Goal: Task Accomplishment & Management: Manage account settings

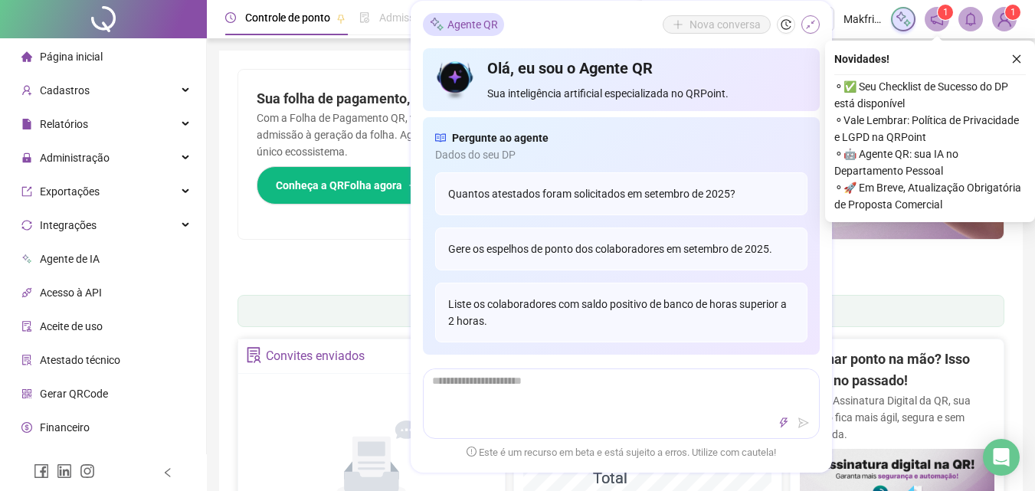
click at [811, 25] on icon "shrink" at bounding box center [810, 24] width 11 height 11
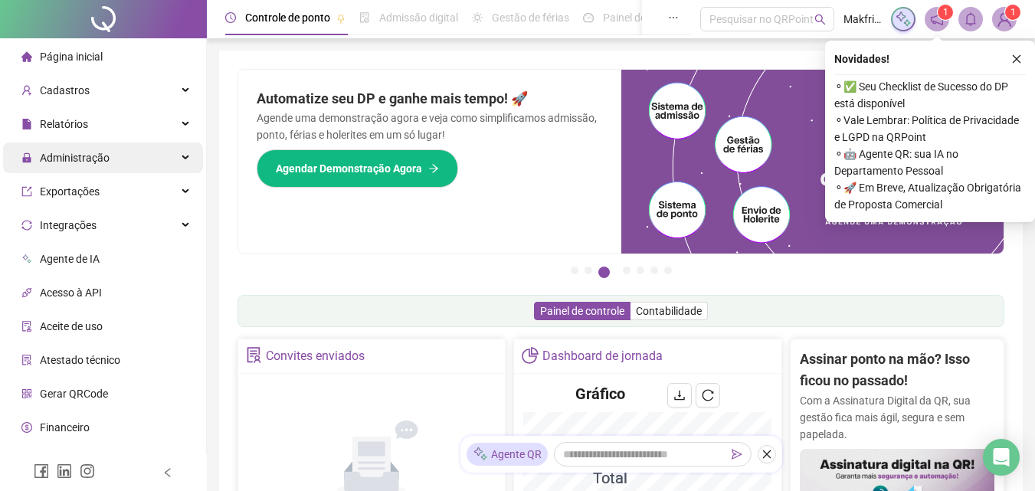
click at [71, 143] on span "Administração" at bounding box center [65, 158] width 88 height 31
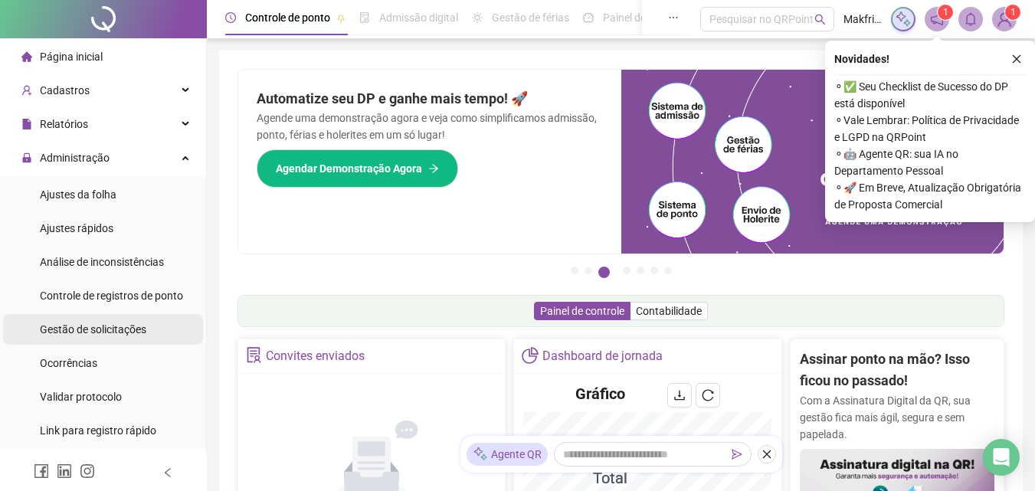
click at [120, 331] on span "Gestão de solicitações" at bounding box center [93, 329] width 107 height 12
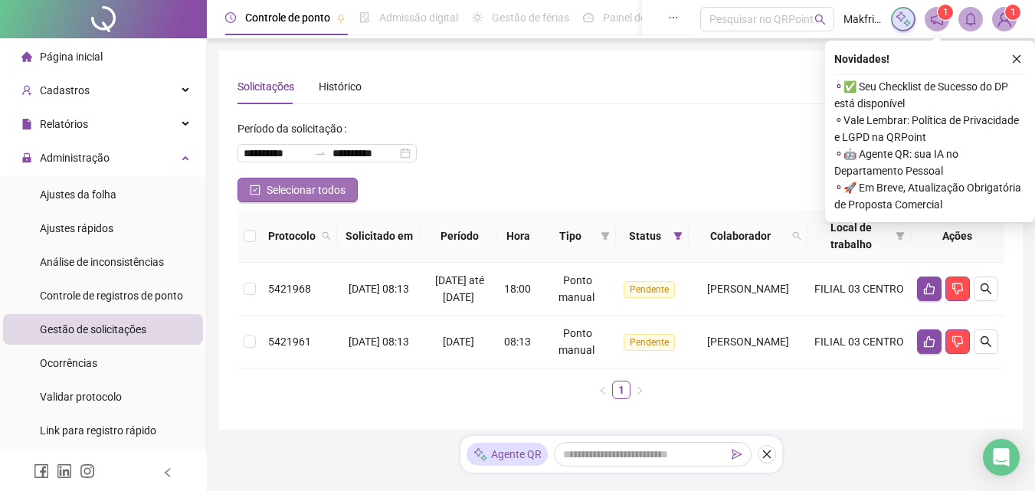
click at [330, 190] on span "Selecionar todos" at bounding box center [306, 190] width 79 height 17
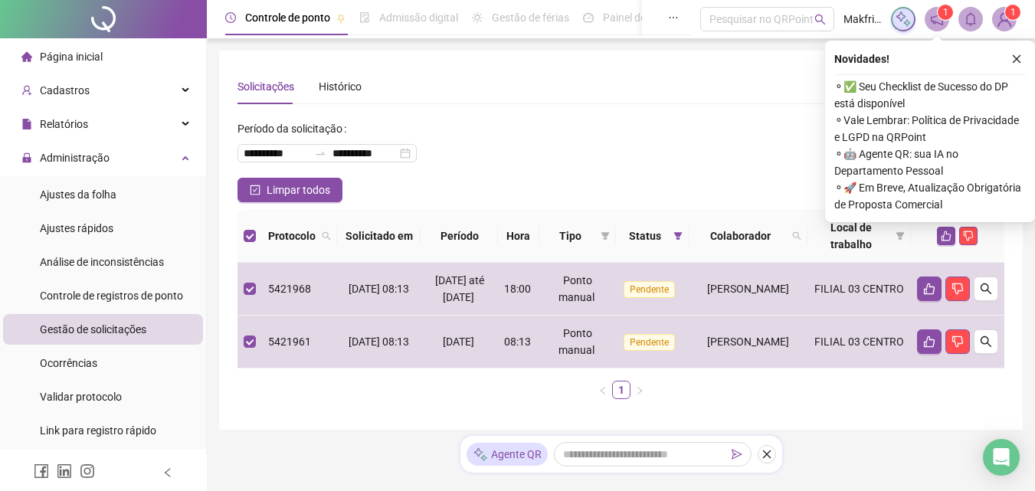
click at [1018, 57] on icon "close" at bounding box center [1016, 59] width 11 height 11
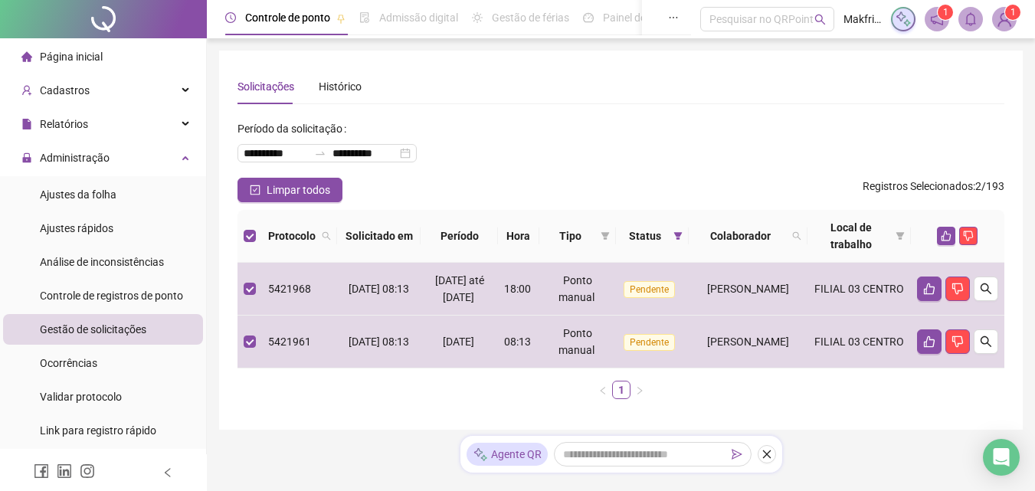
click at [111, 56] on li "Página inicial" at bounding box center [103, 56] width 200 height 31
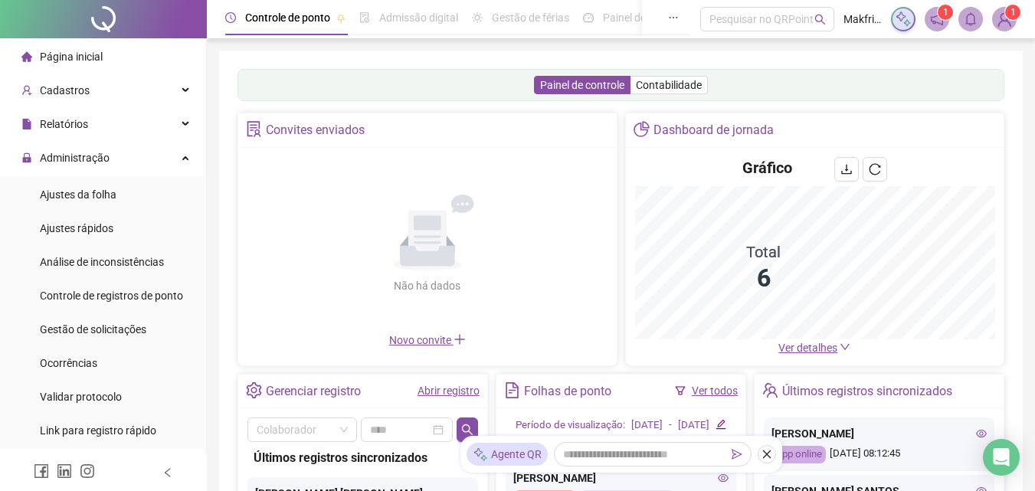
click at [466, 392] on link "Abrir registro" at bounding box center [449, 391] width 62 height 12
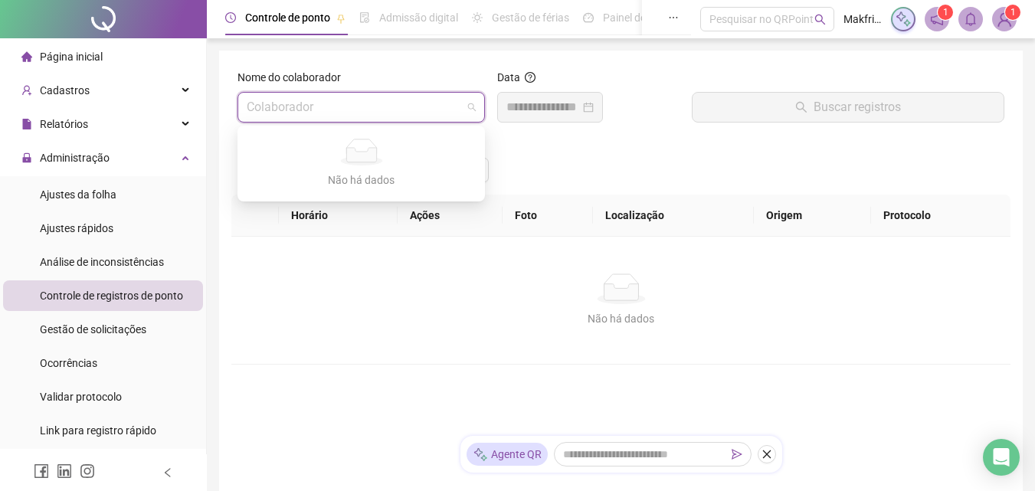
click at [385, 97] on input "search" at bounding box center [354, 107] width 215 height 29
click at [341, 108] on input "search" at bounding box center [354, 107] width 215 height 29
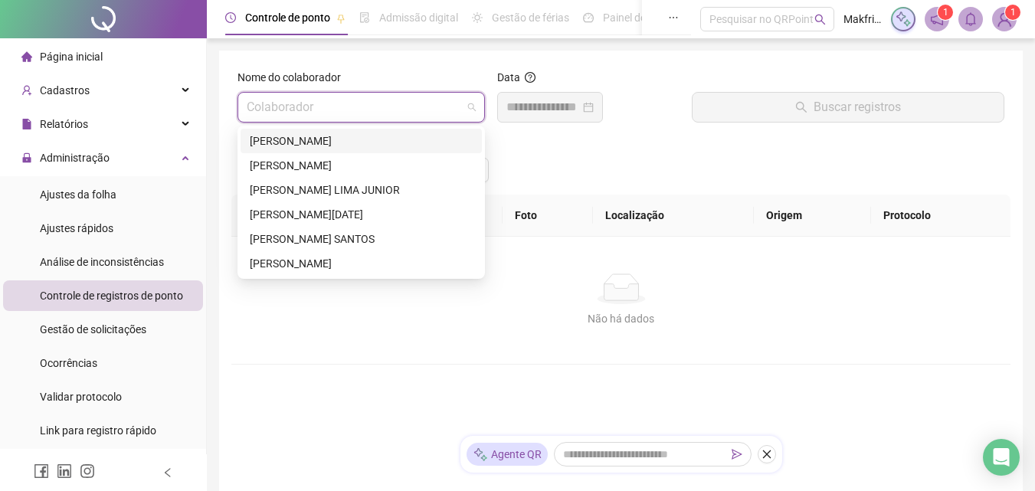
click at [336, 142] on div "[PERSON_NAME]" at bounding box center [361, 141] width 223 height 17
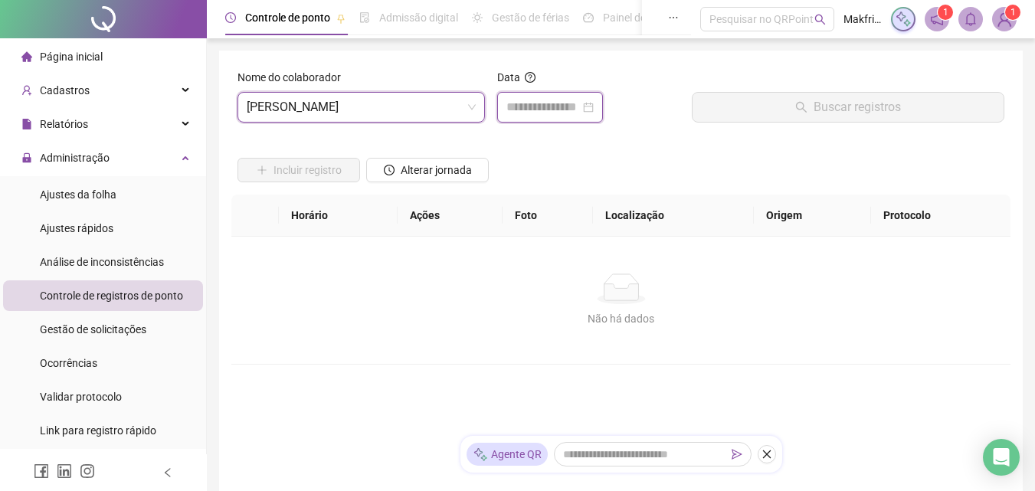
click at [519, 109] on input at bounding box center [543, 107] width 74 height 18
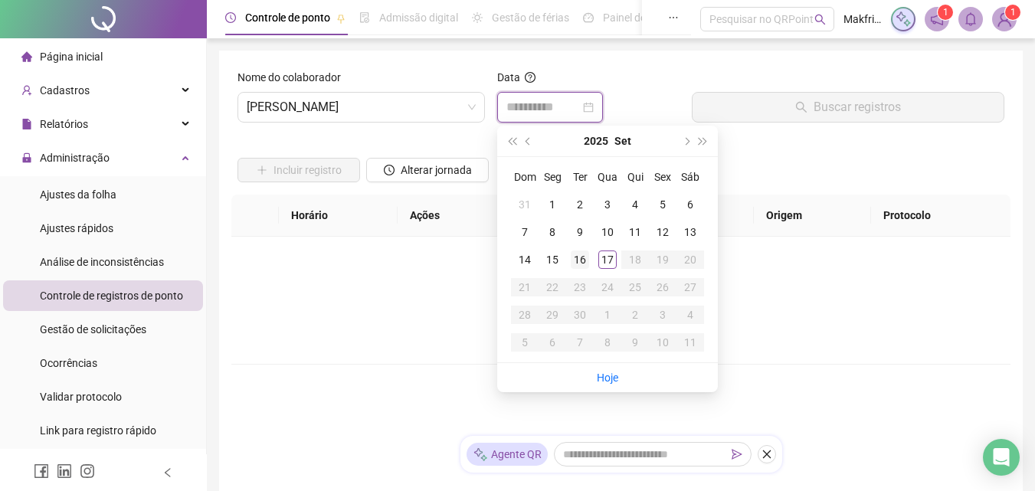
type input "**********"
click at [579, 261] on div "16" at bounding box center [580, 260] width 18 height 18
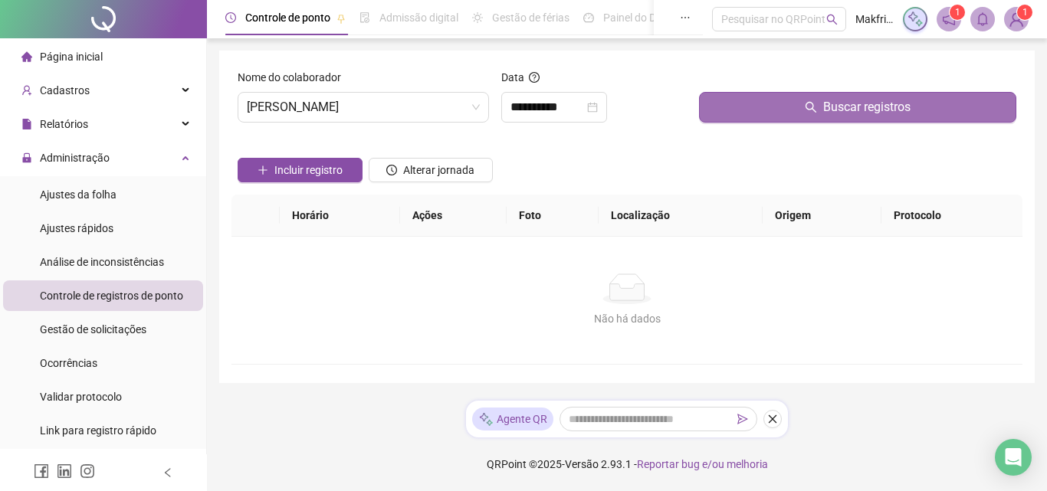
click at [856, 107] on span "Buscar registros" at bounding box center [866, 107] width 87 height 18
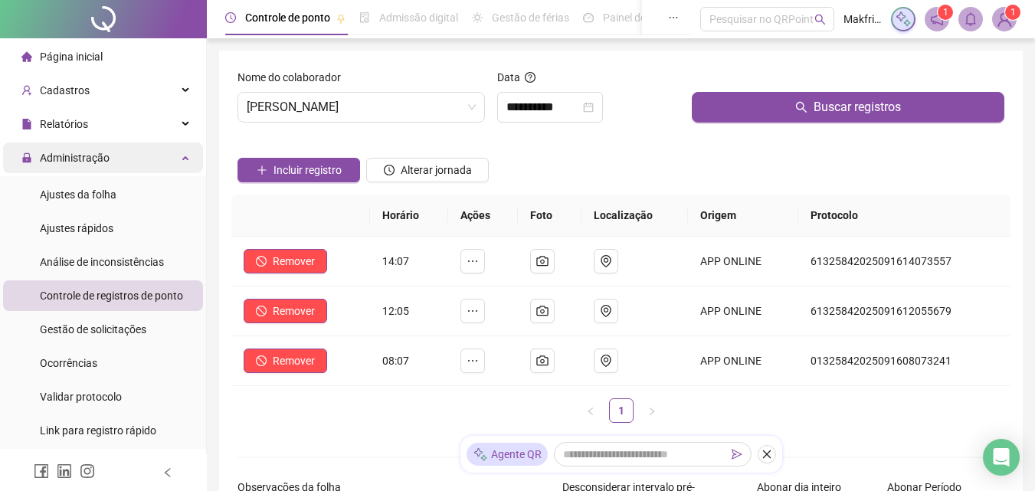
click at [91, 158] on span "Administração" at bounding box center [75, 158] width 70 height 12
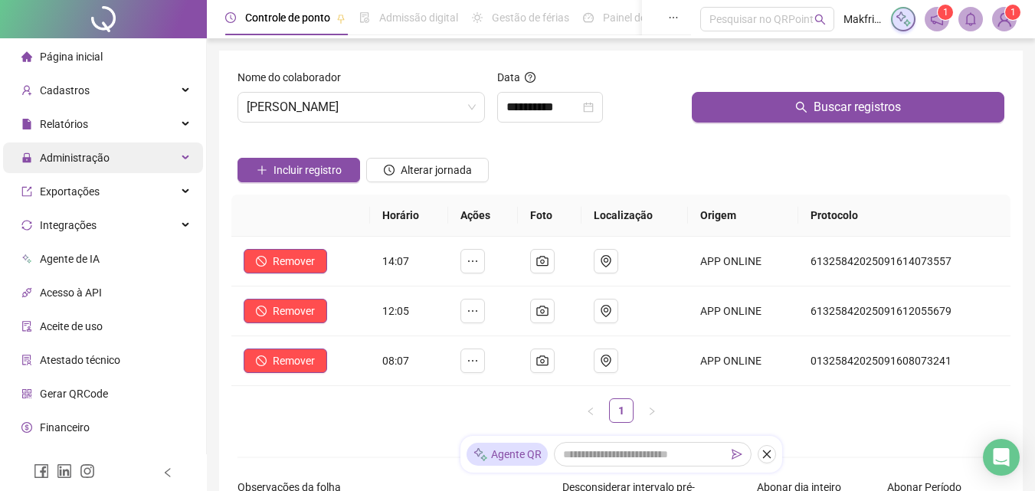
click at [93, 157] on span "Administração" at bounding box center [75, 158] width 70 height 12
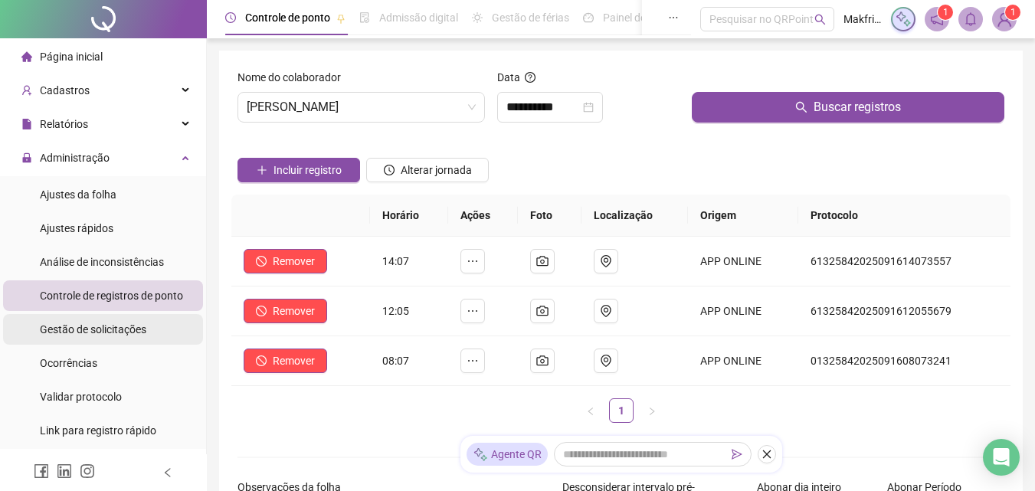
click at [121, 326] on span "Gestão de solicitações" at bounding box center [93, 329] width 107 height 12
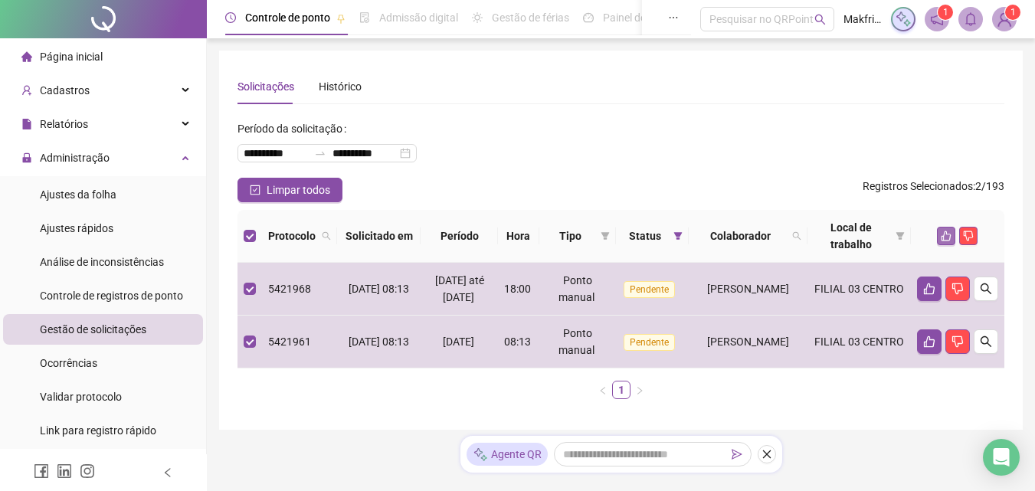
click at [948, 235] on icon "like" at bounding box center [946, 236] width 11 height 11
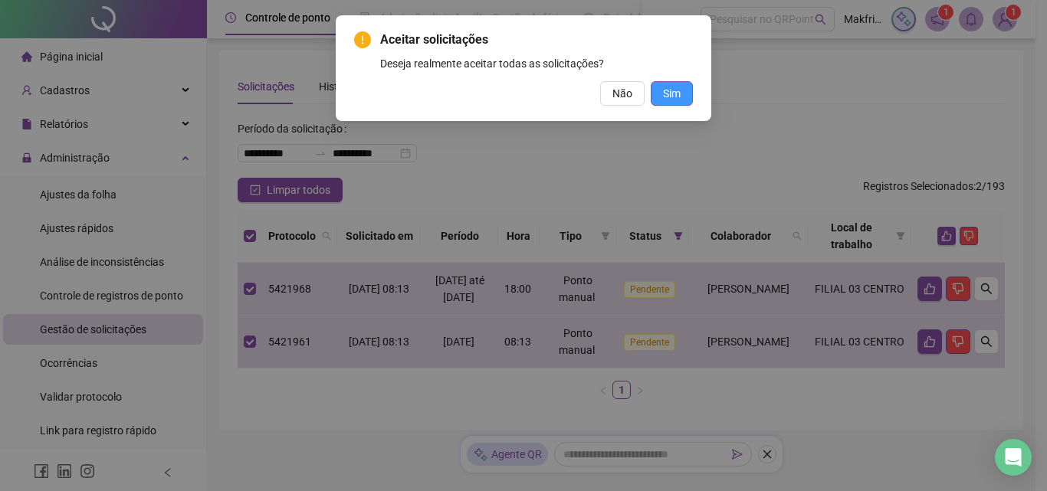
click at [685, 93] on button "Sim" at bounding box center [672, 93] width 42 height 25
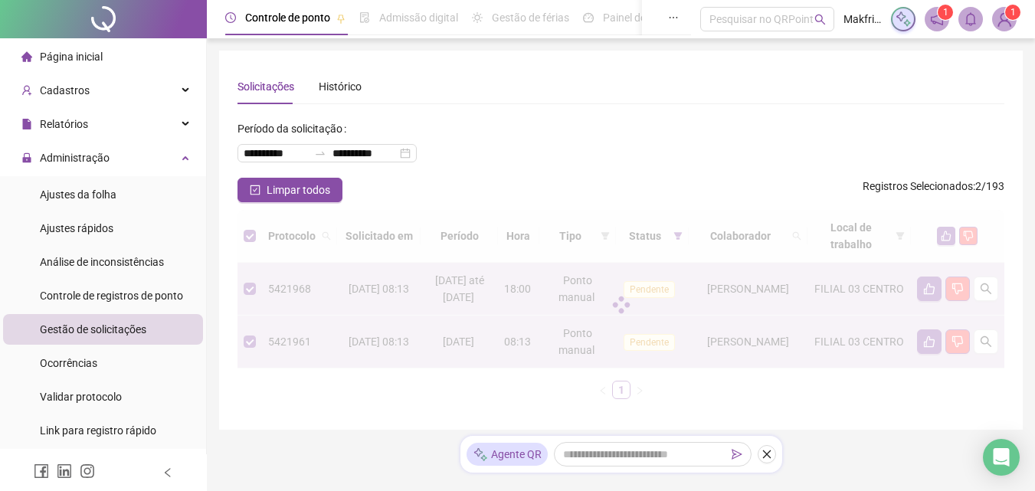
click at [79, 57] on span "Página inicial" at bounding box center [71, 57] width 63 height 12
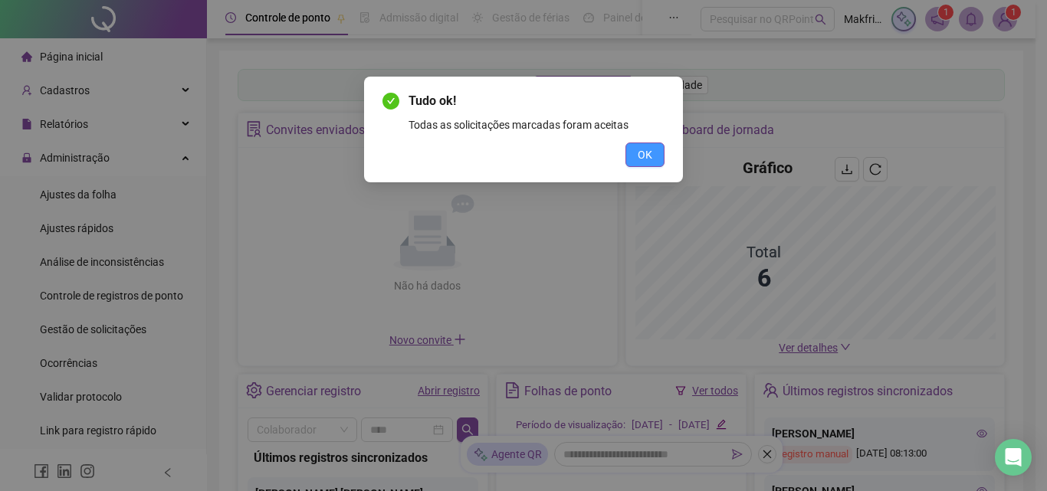
click at [652, 160] on button "OK" at bounding box center [644, 155] width 39 height 25
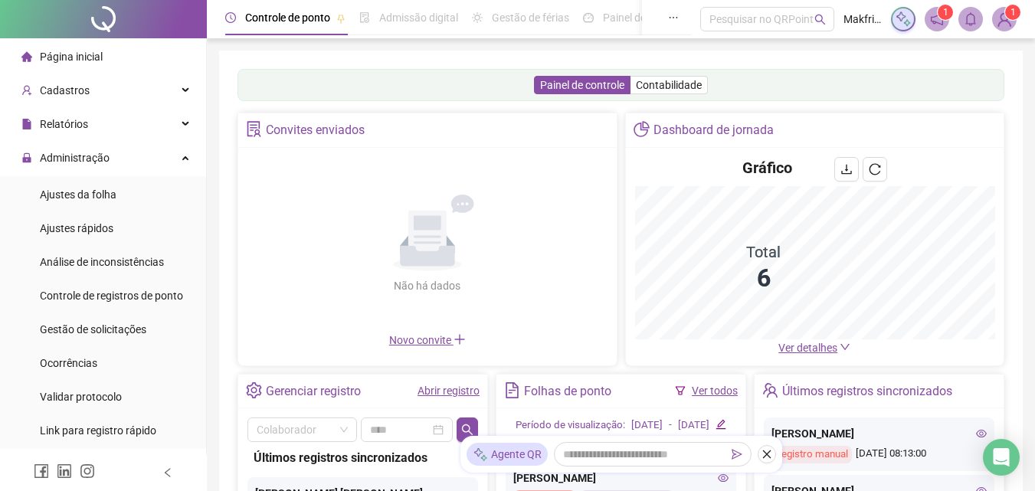
click at [465, 390] on link "Abrir registro" at bounding box center [449, 391] width 62 height 12
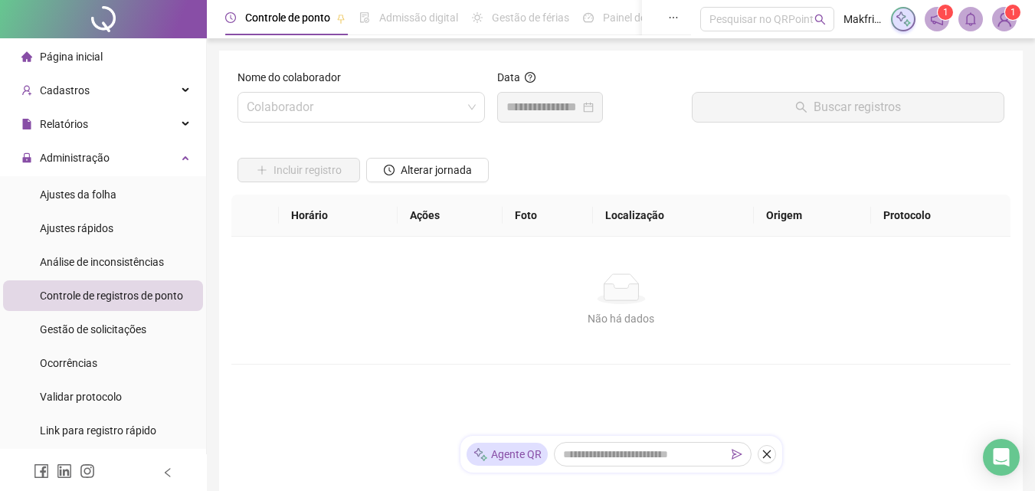
click at [385, 91] on div "Nome do colaborador" at bounding box center [361, 80] width 247 height 23
click at [382, 101] on input "search" at bounding box center [354, 107] width 215 height 29
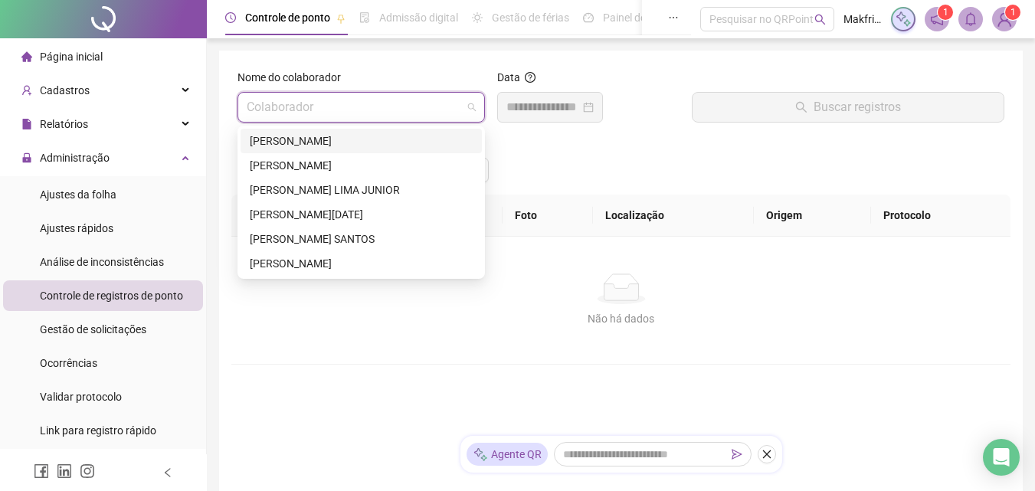
click at [349, 143] on div "[PERSON_NAME]" at bounding box center [361, 141] width 223 height 17
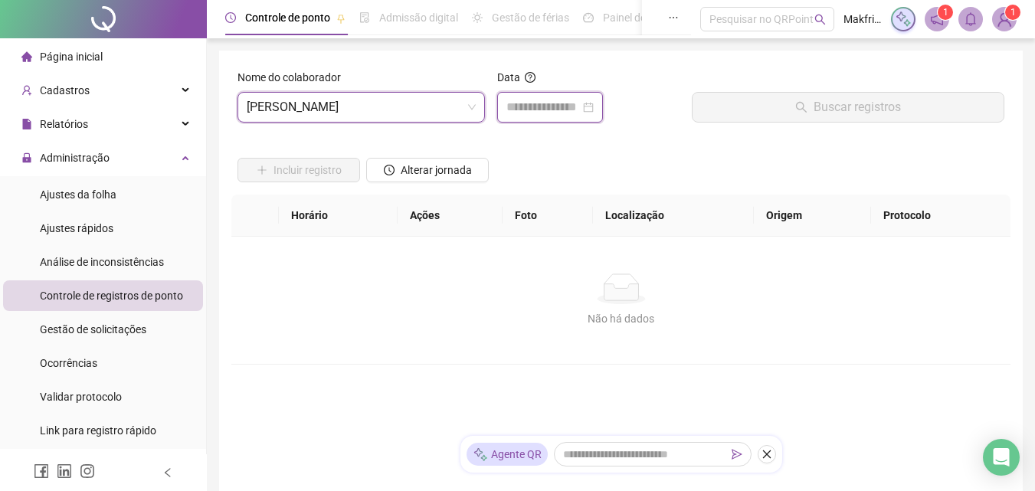
click at [539, 110] on input at bounding box center [543, 107] width 74 height 18
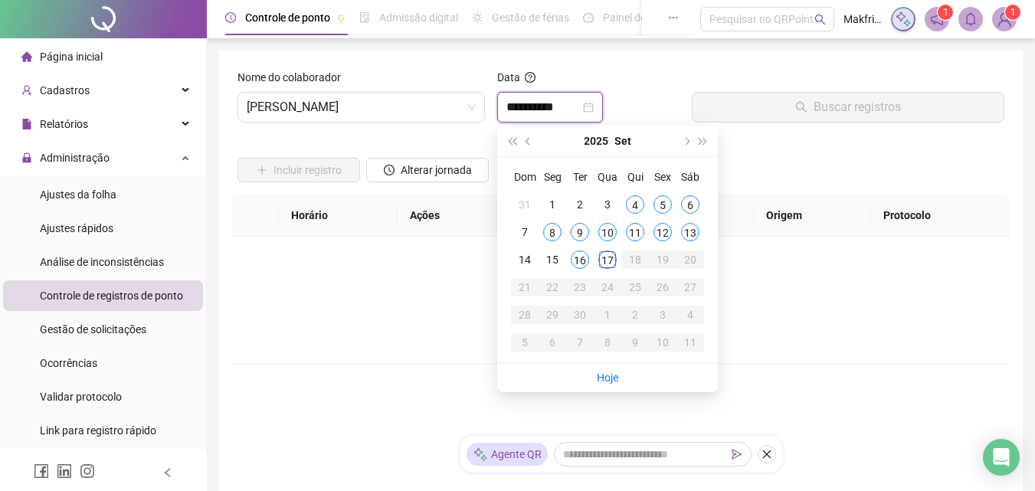
type input "**********"
click at [581, 263] on div "16" at bounding box center [580, 260] width 18 height 18
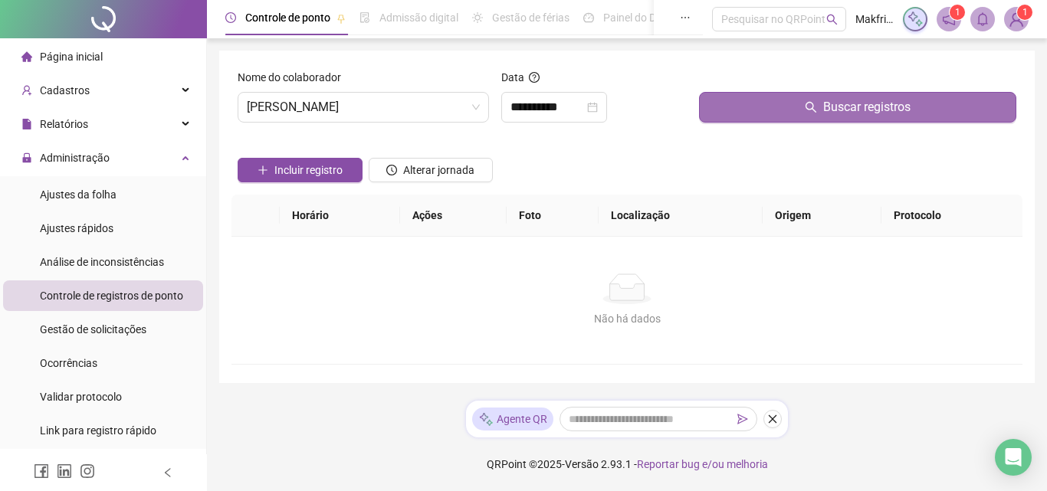
click at [877, 99] on span "Buscar registros" at bounding box center [866, 107] width 87 height 18
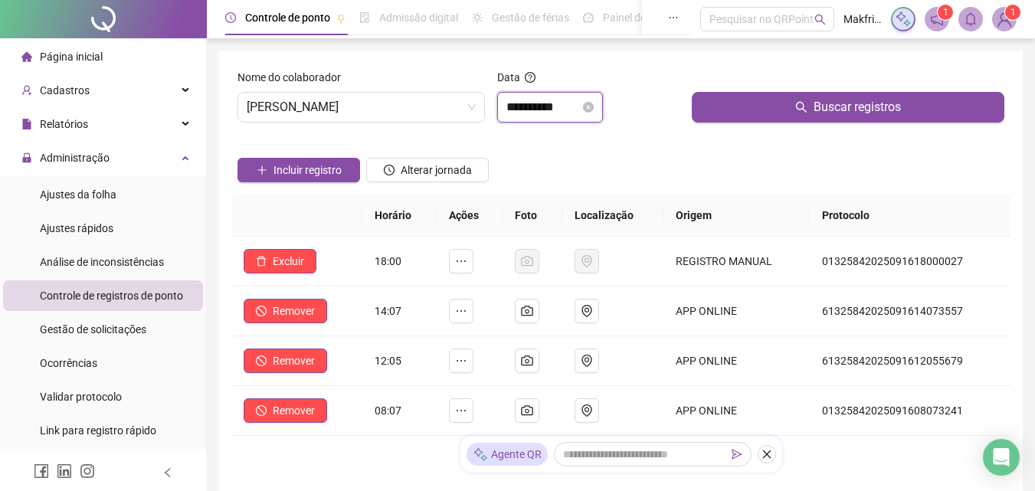
click at [580, 109] on input "**********" at bounding box center [543, 107] width 74 height 18
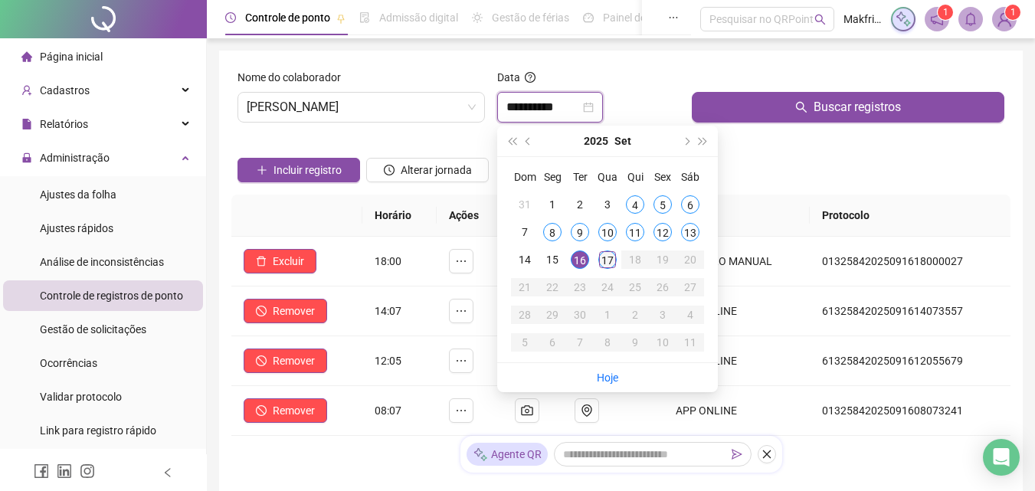
type input "**********"
click at [611, 259] on div "17" at bounding box center [607, 260] width 18 height 18
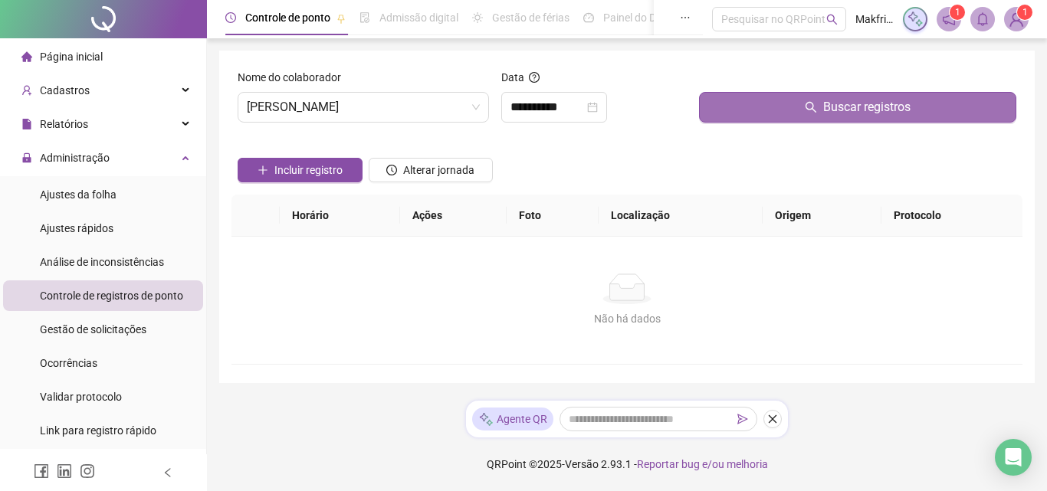
click at [849, 103] on span "Buscar registros" at bounding box center [866, 107] width 87 height 18
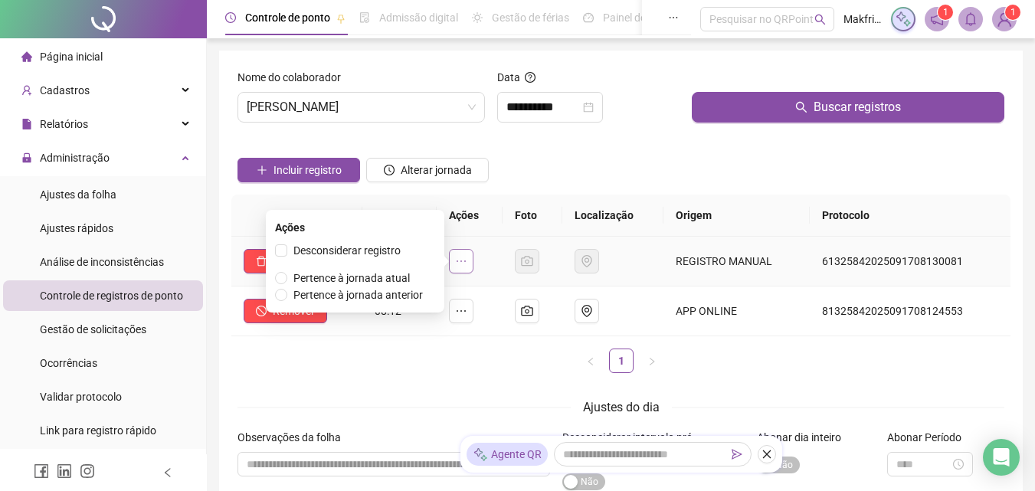
click at [466, 263] on icon "ellipsis" at bounding box center [461, 261] width 12 height 12
click at [356, 252] on span "Desconsiderar registro" at bounding box center [346, 250] width 107 height 12
click at [293, 247] on span "Desconsiderar registro" at bounding box center [346, 250] width 107 height 12
click at [293, 248] on span "Desconsiderar registro" at bounding box center [346, 250] width 107 height 12
click at [447, 356] on ul "1" at bounding box center [620, 361] width 779 height 25
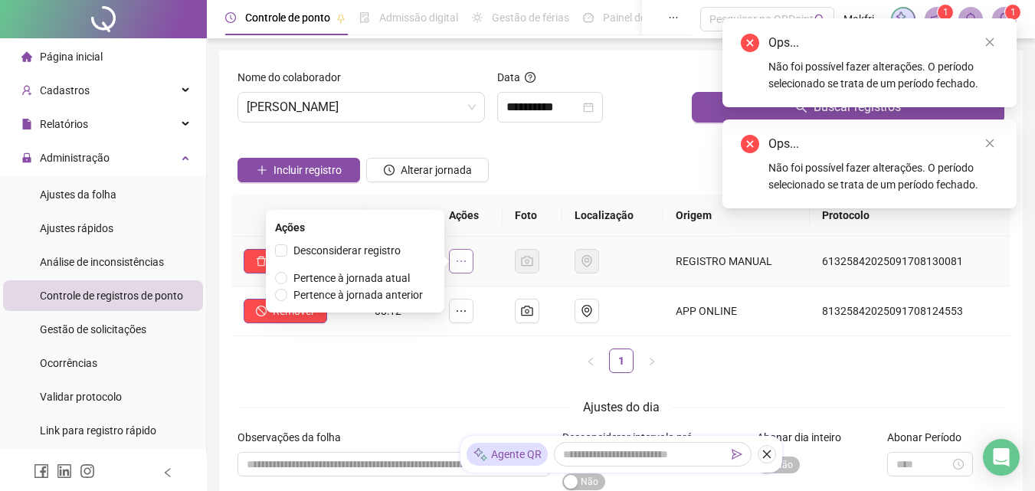
click at [467, 262] on icon "ellipsis" at bounding box center [461, 261] width 12 height 12
click at [293, 250] on span "Desconsiderar registro" at bounding box center [347, 250] width 120 height 17
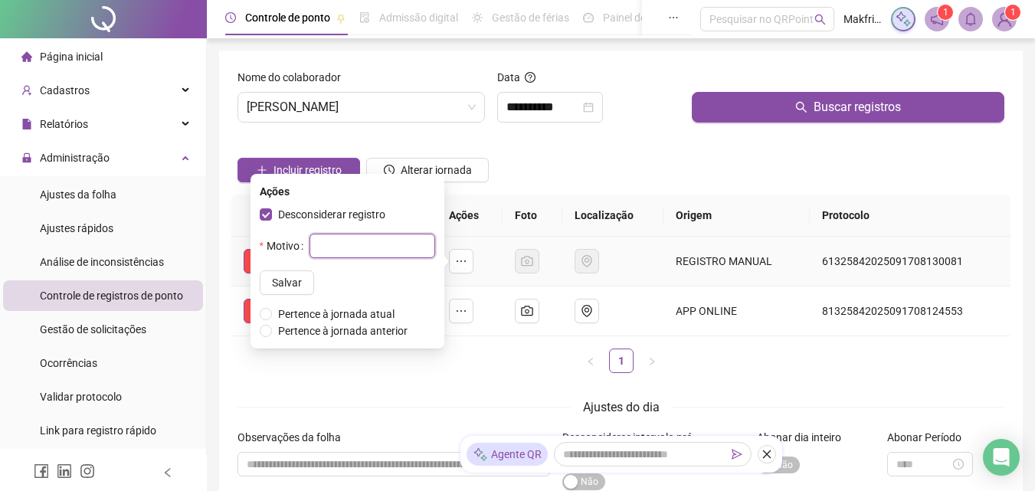
click at [335, 251] on input "text" at bounding box center [373, 246] width 126 height 25
type input "**********"
click at [272, 278] on span "Salvar" at bounding box center [287, 282] width 30 height 17
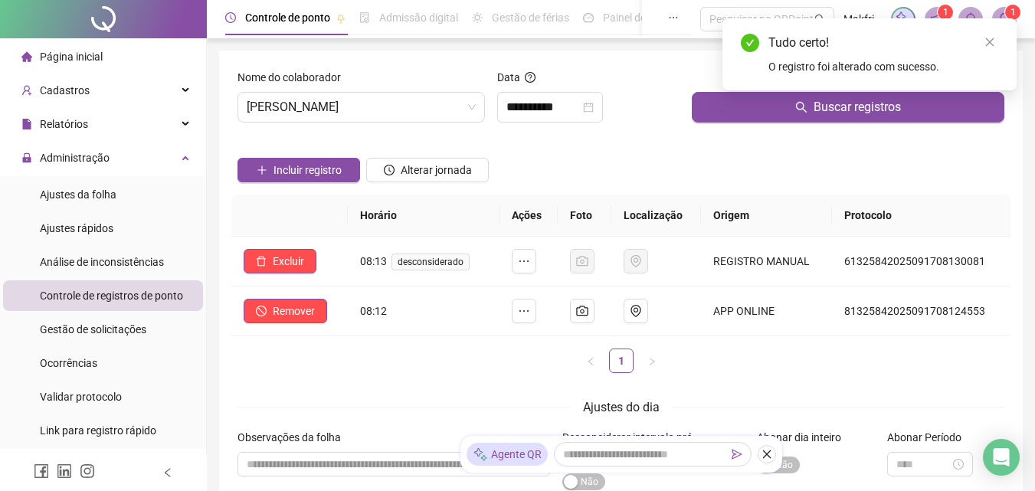
click at [506, 396] on form "**********" at bounding box center [621, 299] width 767 height 461
click at [290, 261] on span "Excluir" at bounding box center [288, 261] width 31 height 17
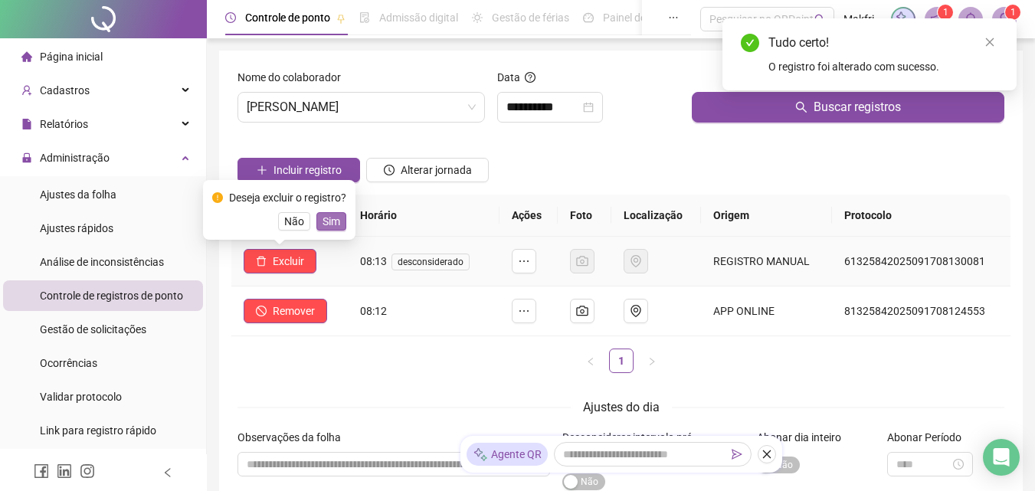
click at [336, 221] on span "Sim" at bounding box center [332, 221] width 18 height 17
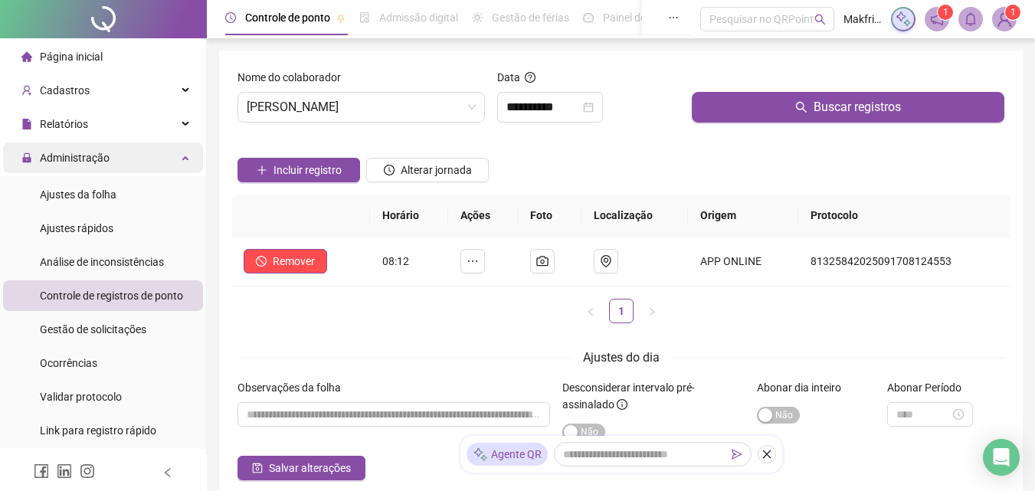
click at [99, 165] on span "Administração" at bounding box center [65, 158] width 88 height 31
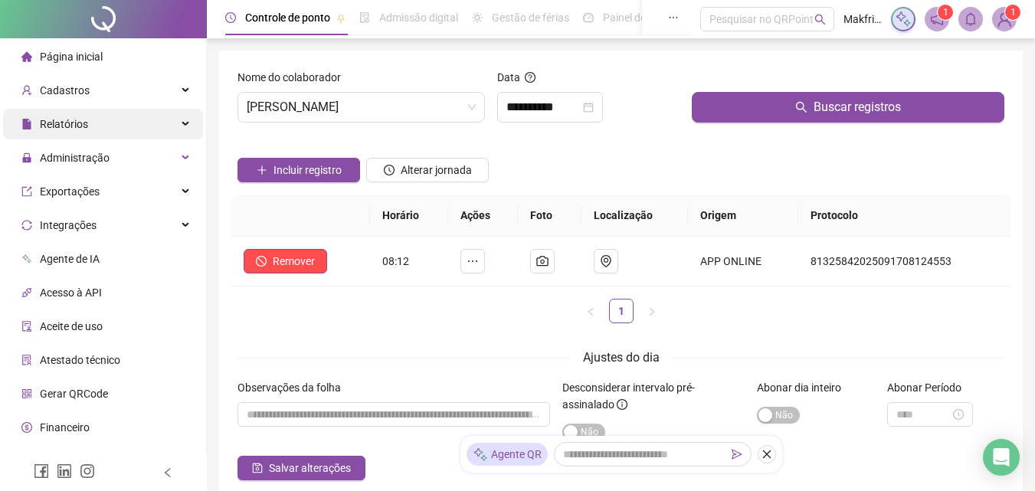
click at [73, 130] on span "Relatórios" at bounding box center [64, 124] width 48 height 12
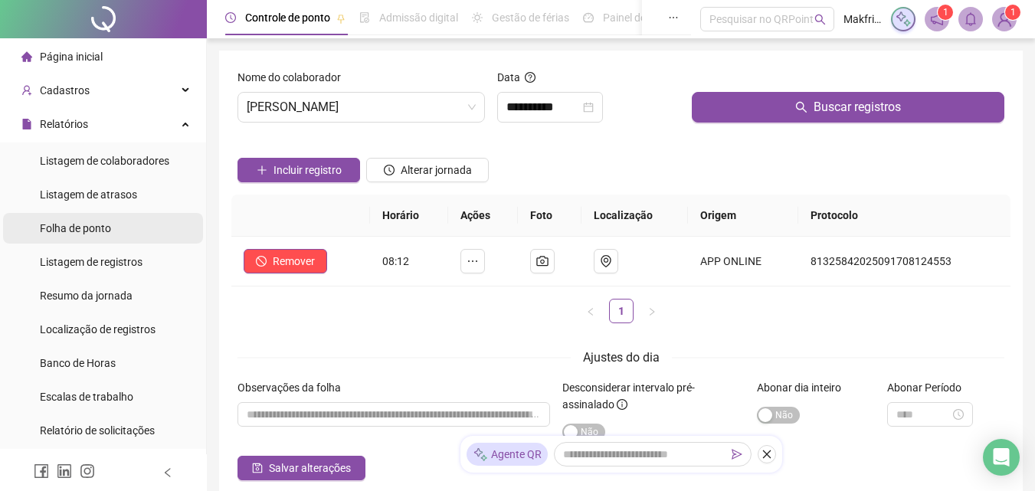
click at [93, 234] on span "Folha de ponto" at bounding box center [75, 228] width 71 height 12
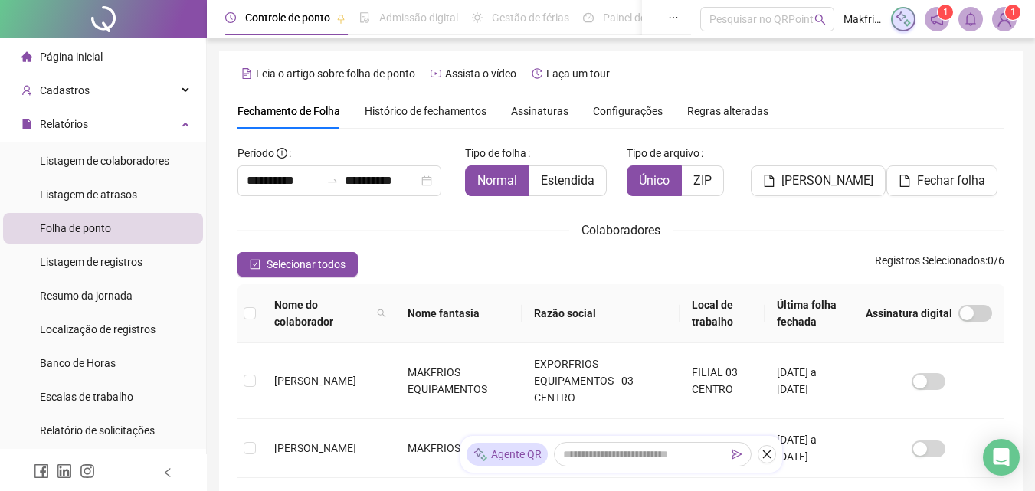
scroll to position [68, 0]
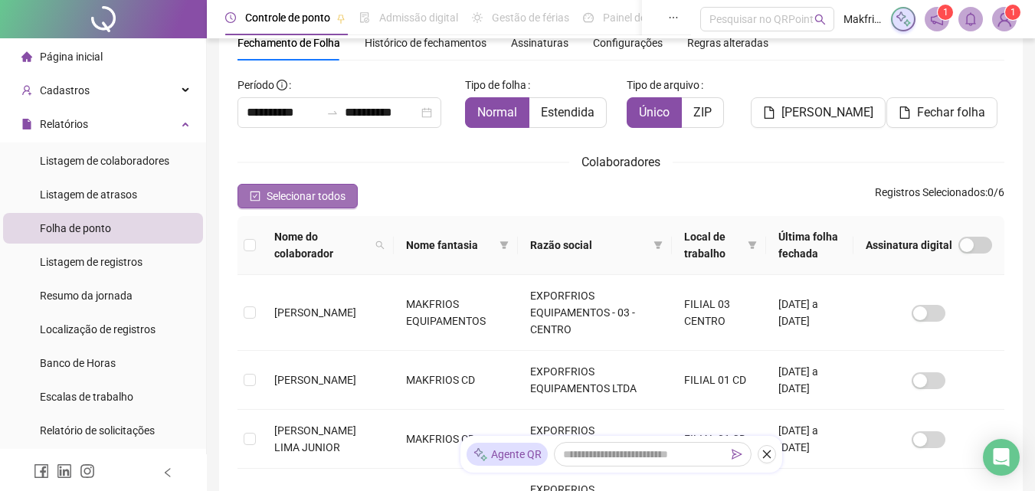
click at [288, 192] on span "Selecionar todos" at bounding box center [306, 196] width 79 height 17
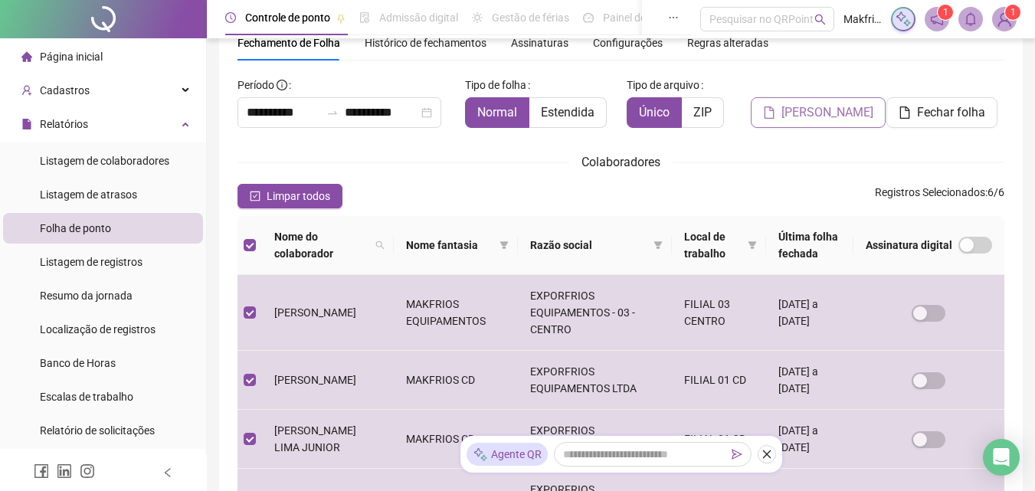
click at [827, 116] on span "[PERSON_NAME]" at bounding box center [828, 112] width 92 height 18
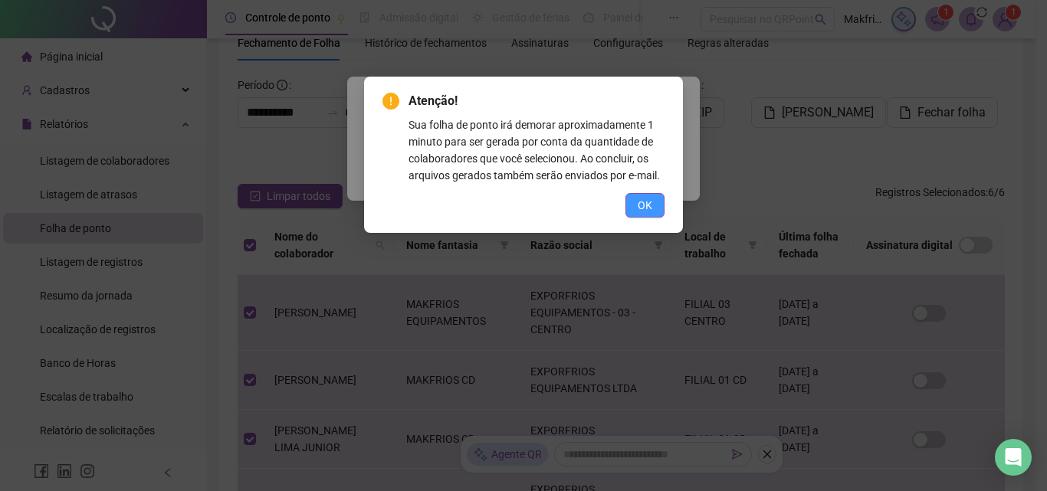
click at [646, 205] on span "OK" at bounding box center [644, 205] width 15 height 17
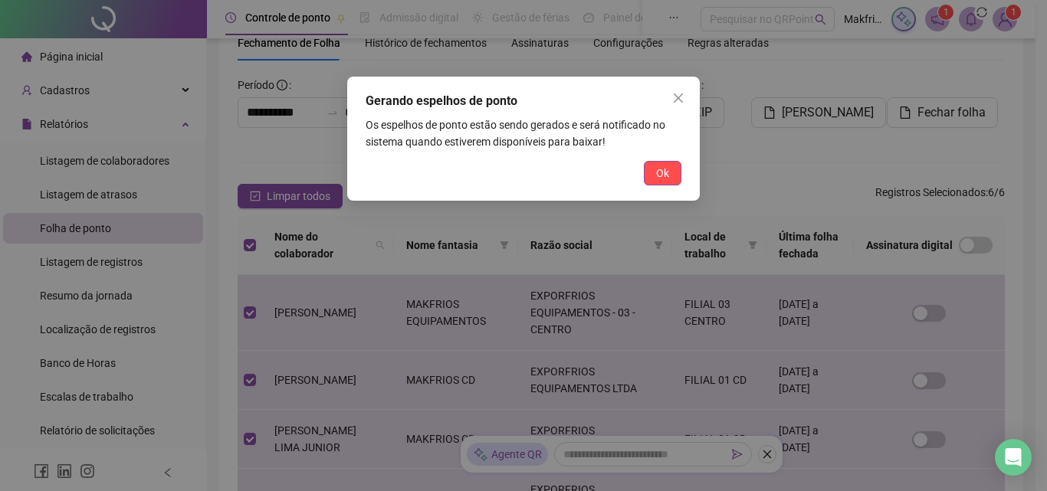
click at [651, 159] on div "Gerando espelhos de ponto Os espelhos de ponto estão sendo gerados e será notif…" at bounding box center [523, 139] width 352 height 124
click at [660, 169] on span "Ok" at bounding box center [662, 173] width 13 height 17
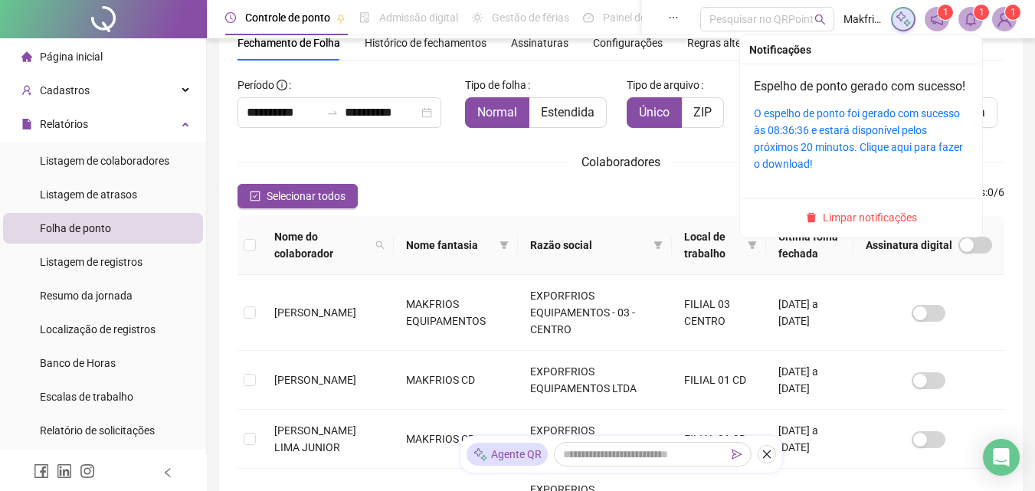
click at [876, 157] on div "O espelho de ponto foi gerado com sucesso às 08:36:36 e estará disponível pelos…" at bounding box center [861, 138] width 215 height 67
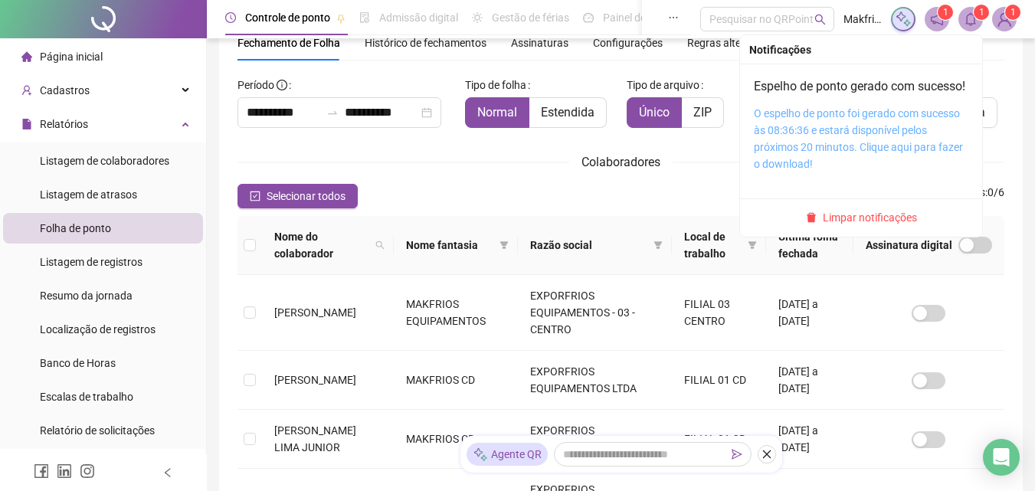
click at [788, 147] on link "O espelho de ponto foi gerado com sucesso às 08:36:36 e estará disponível pelos…" at bounding box center [858, 138] width 209 height 63
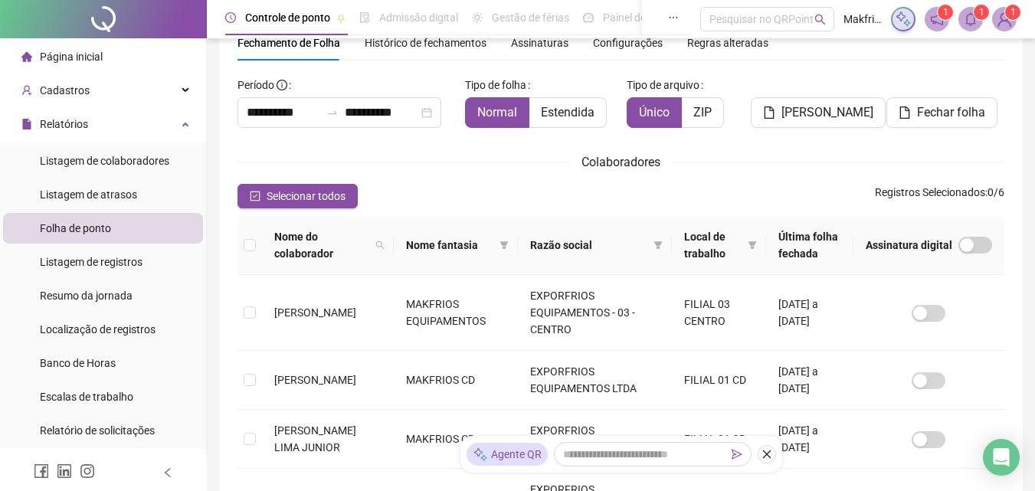
click at [97, 57] on span "Página inicial" at bounding box center [71, 57] width 63 height 12
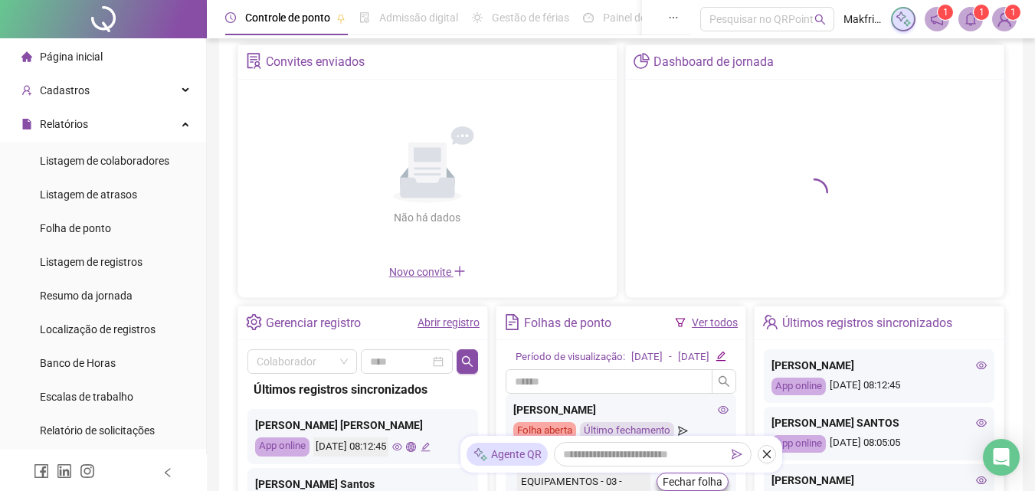
click at [444, 321] on link "Abrir registro" at bounding box center [449, 322] width 62 height 12
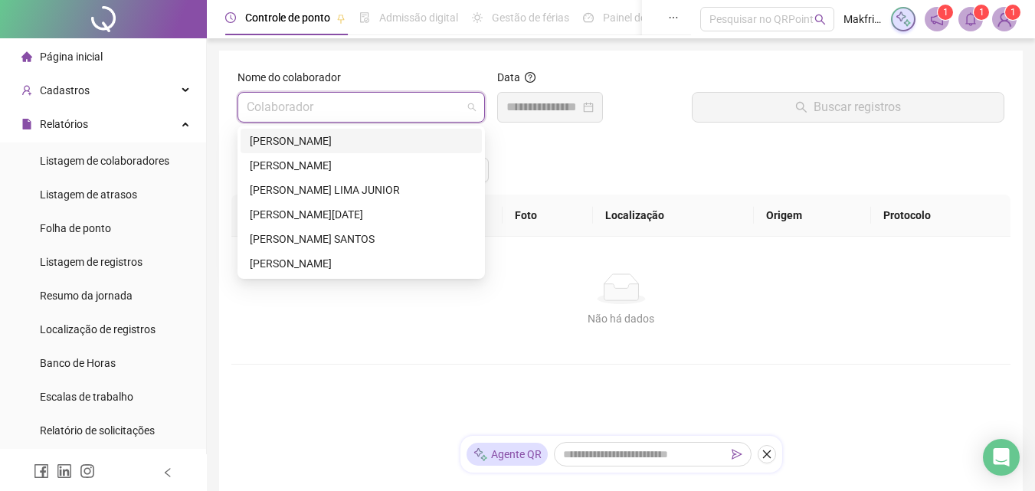
click at [421, 108] on input "search" at bounding box center [354, 107] width 215 height 29
click at [308, 192] on div "[PERSON_NAME] LIMA JUNIOR" at bounding box center [361, 190] width 223 height 17
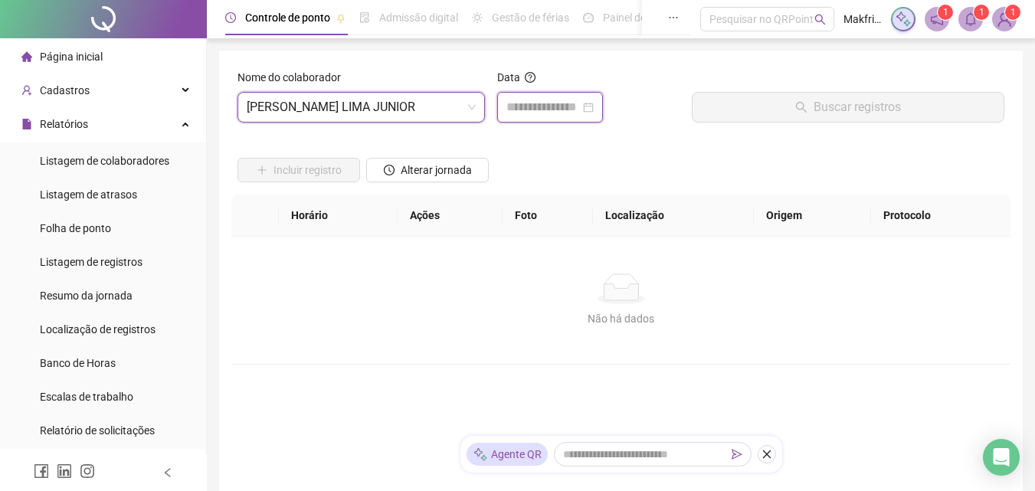
click at [555, 112] on input at bounding box center [543, 107] width 74 height 18
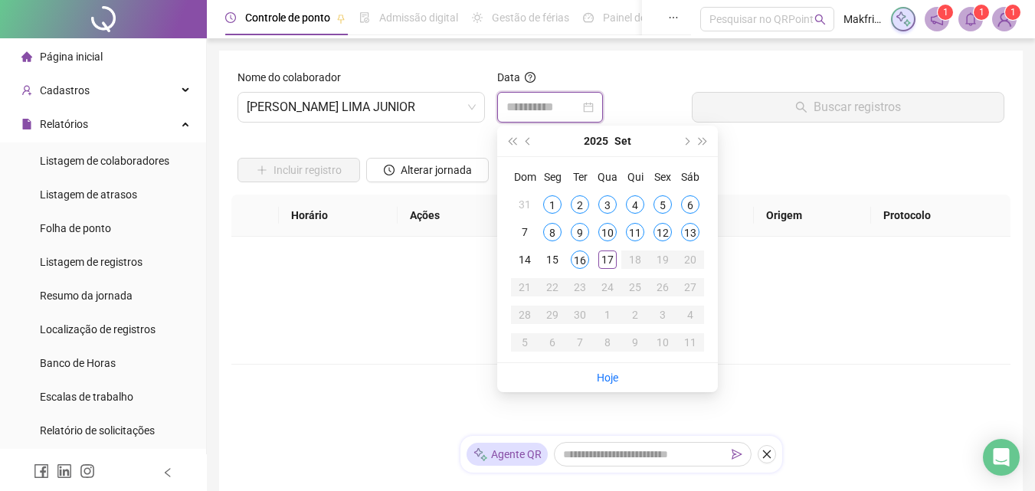
type input "**********"
click at [584, 270] on td "16" at bounding box center [580, 260] width 28 height 28
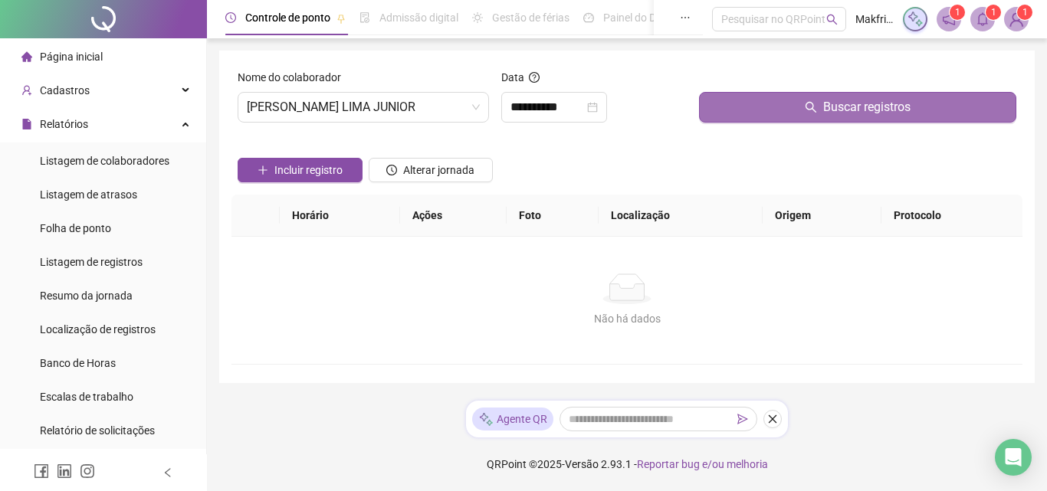
click at [888, 108] on span "Buscar registros" at bounding box center [866, 107] width 87 height 18
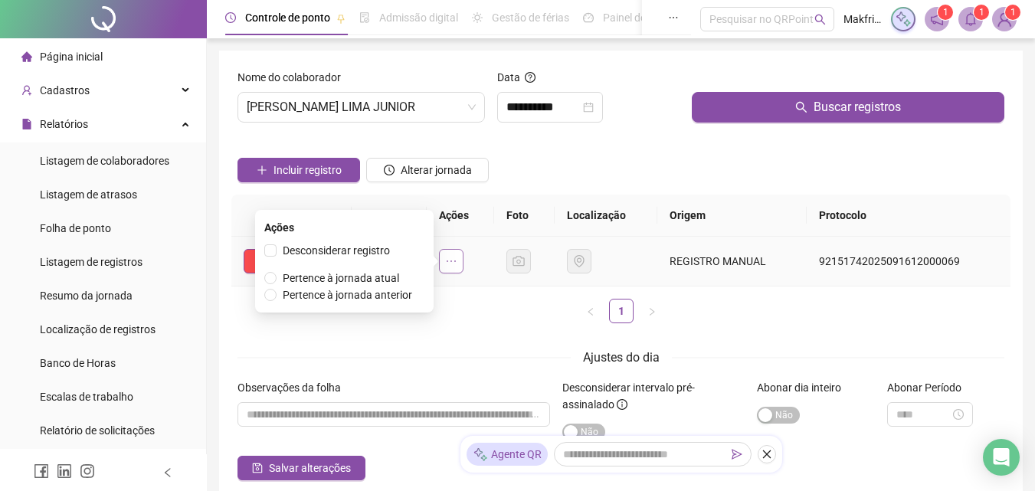
click at [464, 261] on button "button" at bounding box center [451, 261] width 25 height 25
click at [339, 248] on span "Desconsiderar registro" at bounding box center [336, 250] width 107 height 12
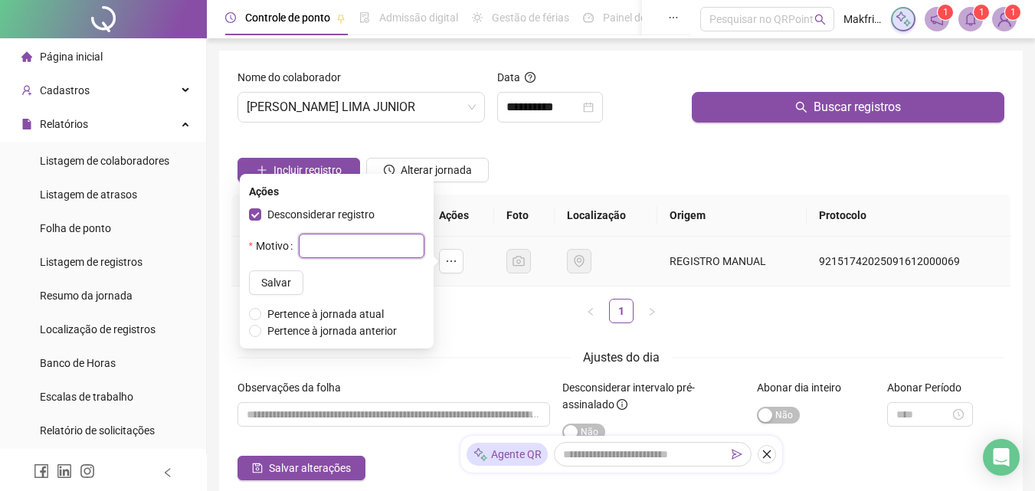
click at [323, 248] on input "text" at bounding box center [362, 246] width 126 height 25
type input "**********"
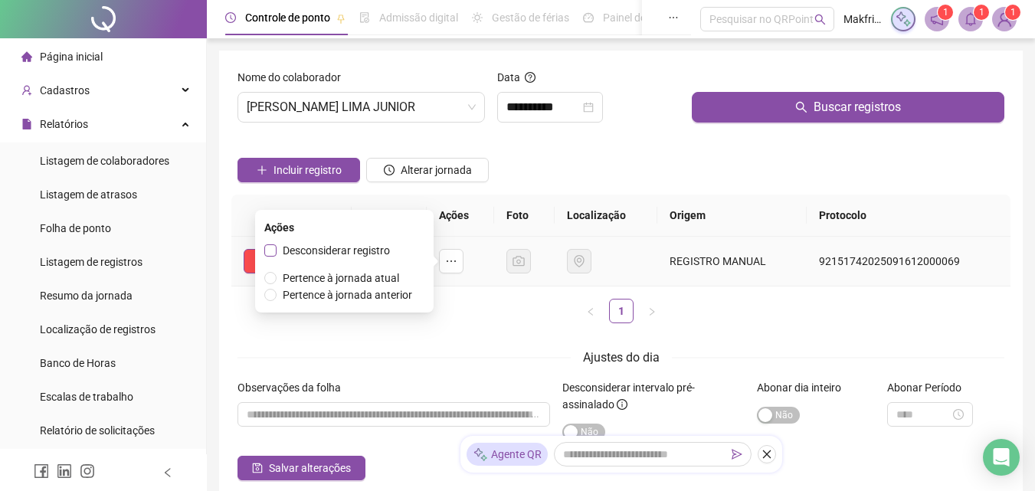
click at [310, 248] on span "Desconsiderar registro" at bounding box center [336, 250] width 107 height 12
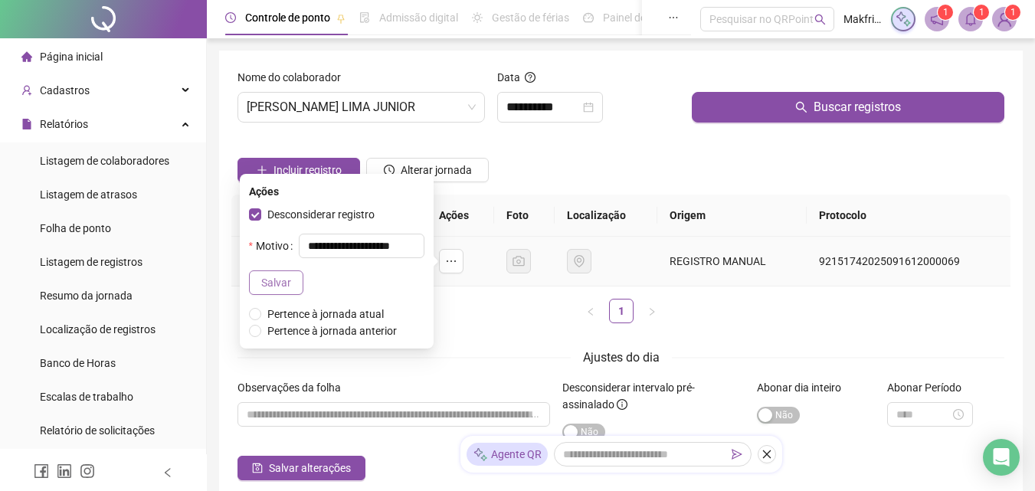
click at [267, 284] on span "Salvar" at bounding box center [276, 282] width 30 height 17
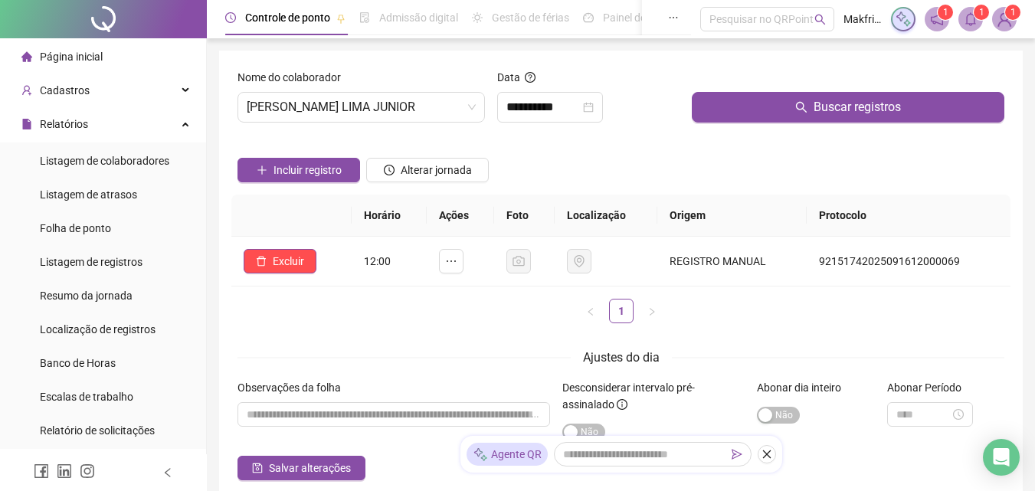
click at [521, 336] on form "**********" at bounding box center [621, 274] width 767 height 411
click at [306, 259] on button "Excluir" at bounding box center [280, 261] width 73 height 25
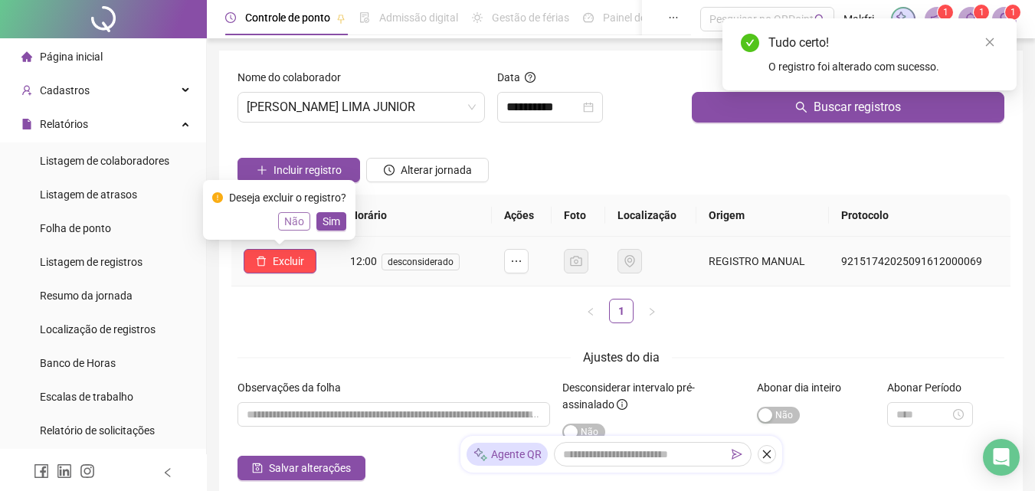
click at [299, 219] on span "Não" at bounding box center [294, 221] width 20 height 17
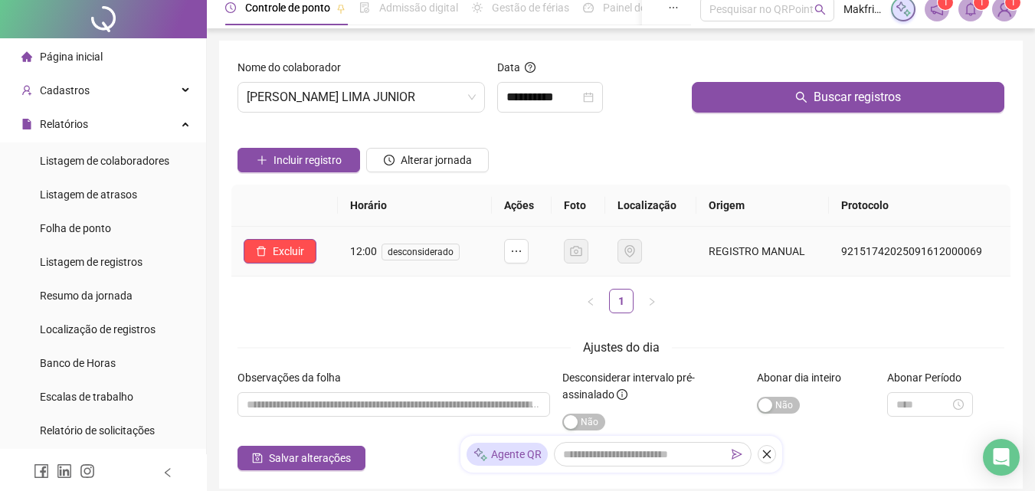
scroll to position [0, 0]
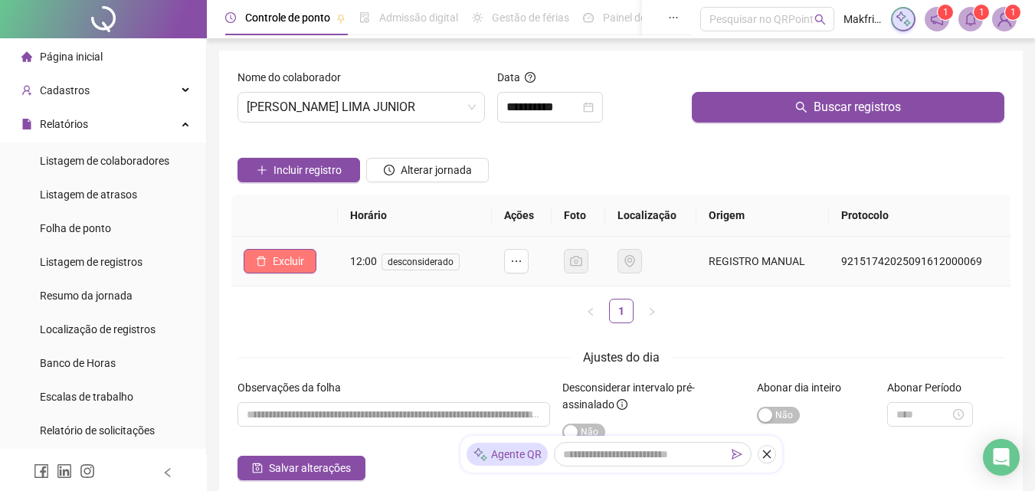
click at [298, 257] on span "Excluir" at bounding box center [288, 261] width 31 height 17
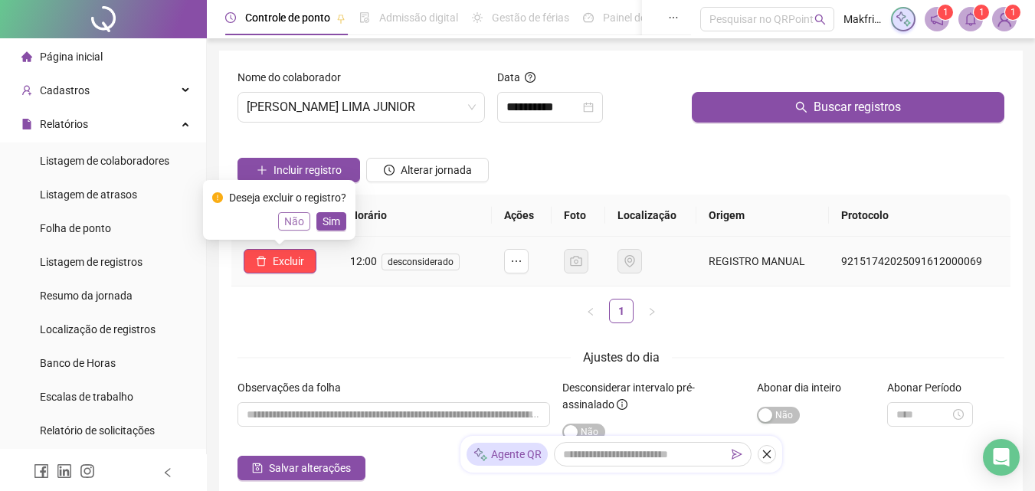
click at [295, 218] on span "Não" at bounding box center [294, 221] width 20 height 17
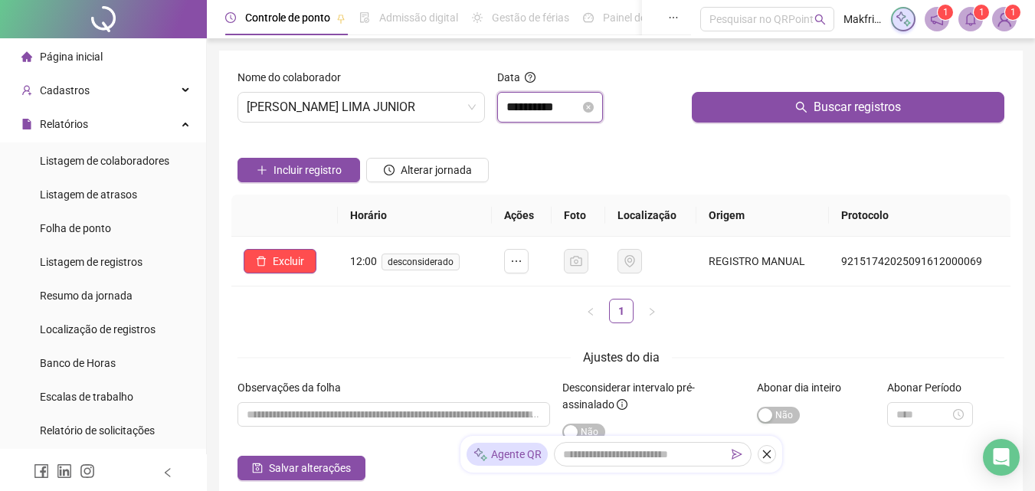
click at [545, 105] on input "**********" at bounding box center [543, 107] width 74 height 18
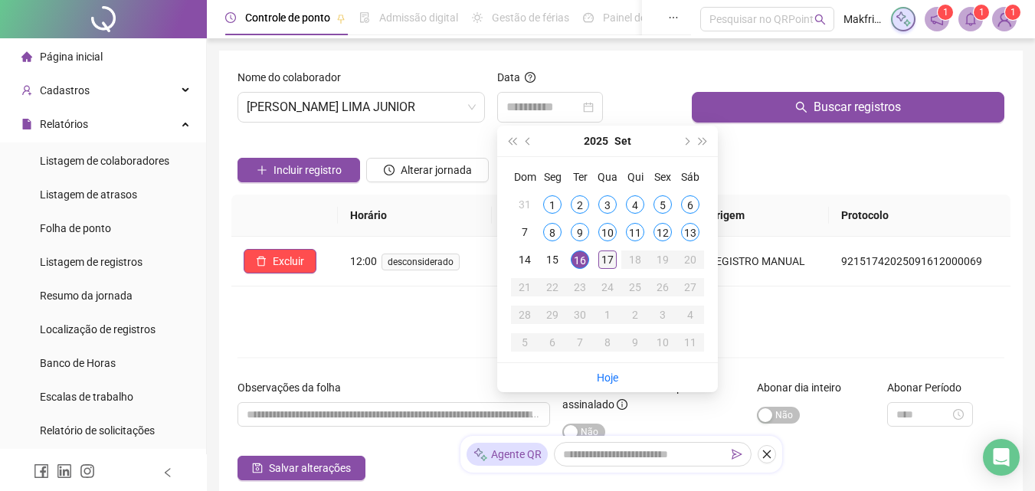
click at [608, 263] on div "17" at bounding box center [607, 260] width 18 height 18
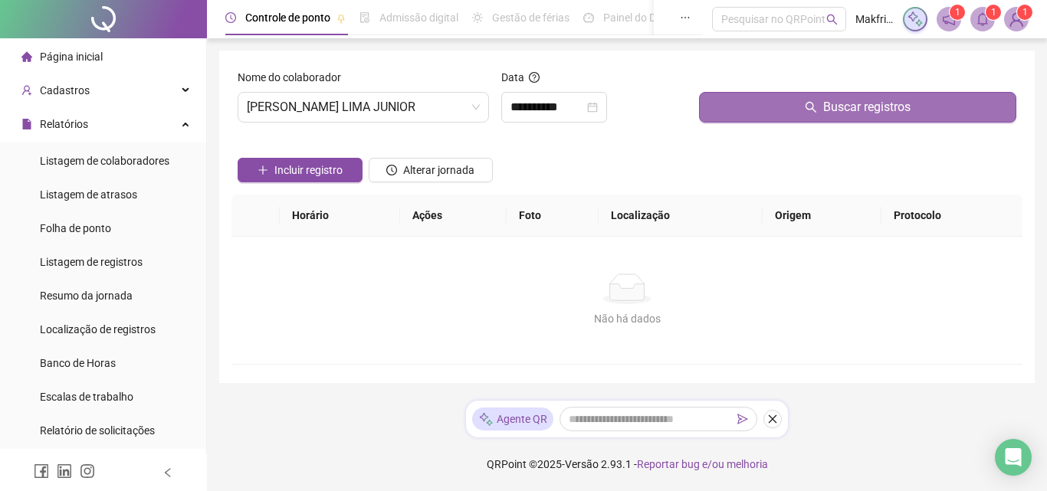
click at [782, 103] on button "Buscar registros" at bounding box center [857, 107] width 317 height 31
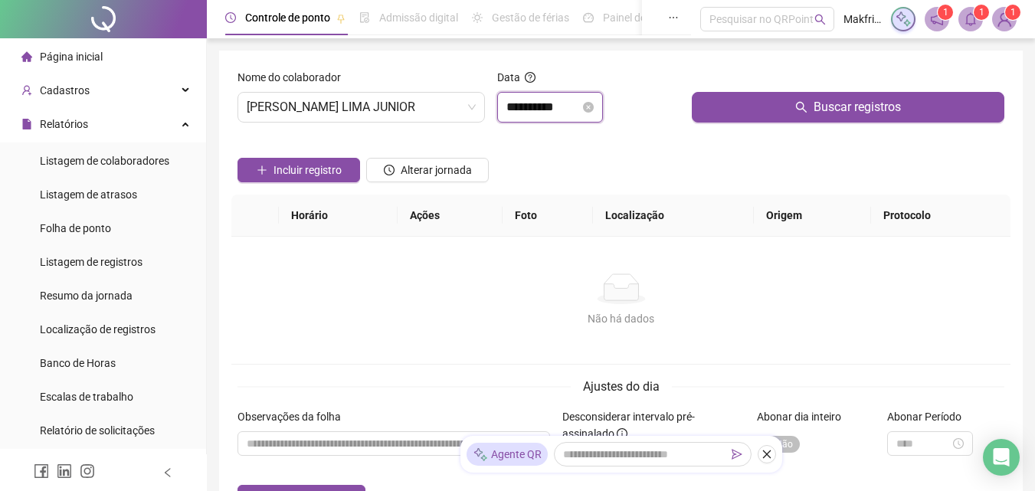
click at [553, 111] on input "**********" at bounding box center [543, 107] width 74 height 18
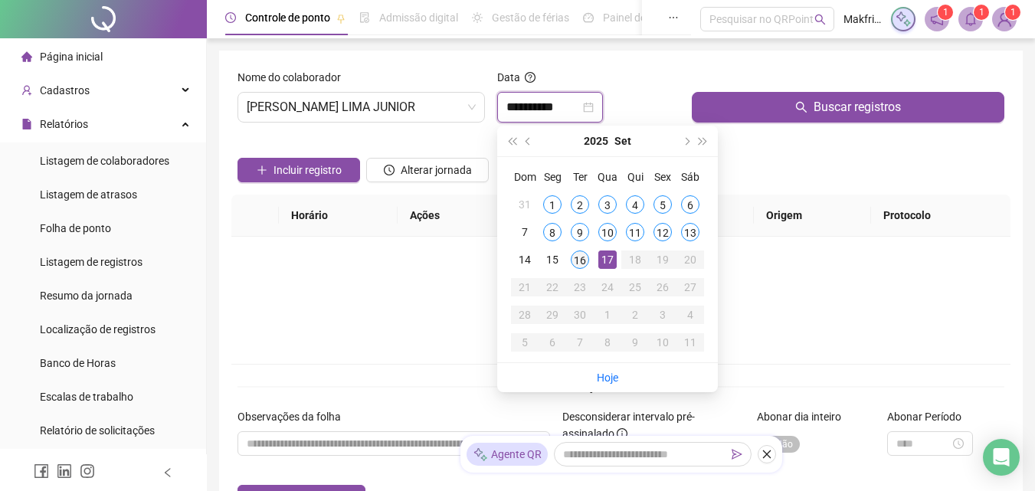
type input "**********"
drag, startPoint x: 582, startPoint y: 258, endPoint x: 677, endPoint y: 191, distance: 117.1
click at [582, 258] on div "16" at bounding box center [580, 260] width 18 height 18
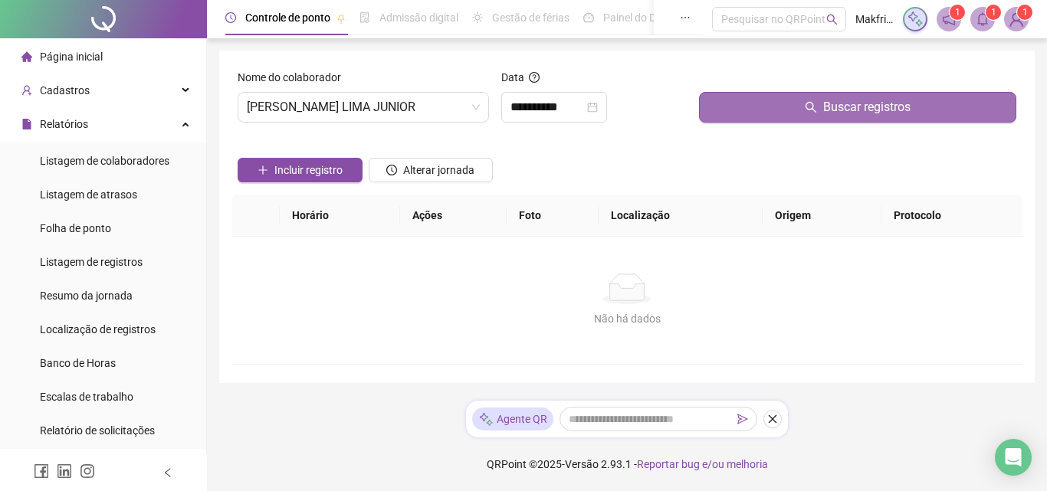
click at [877, 107] on span "Buscar registros" at bounding box center [866, 107] width 87 height 18
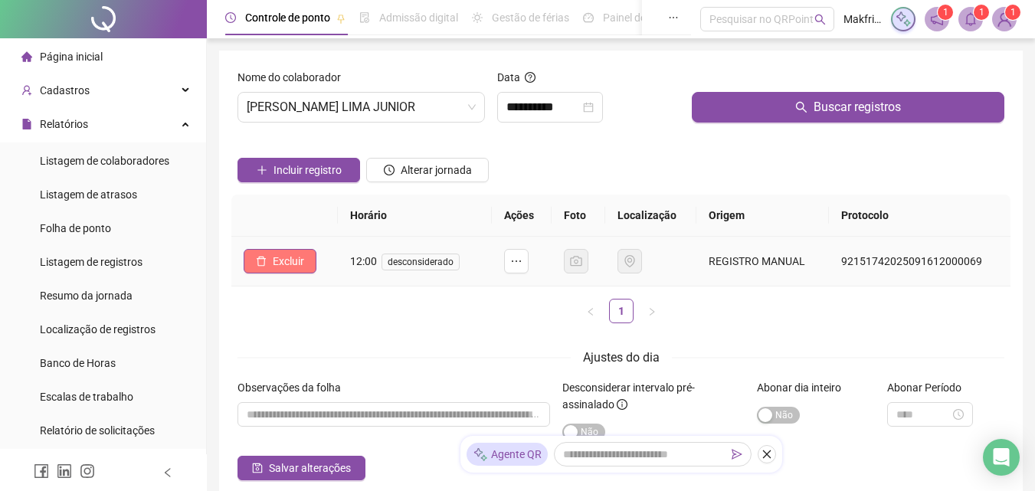
click at [272, 263] on button "Excluir" at bounding box center [280, 261] width 73 height 25
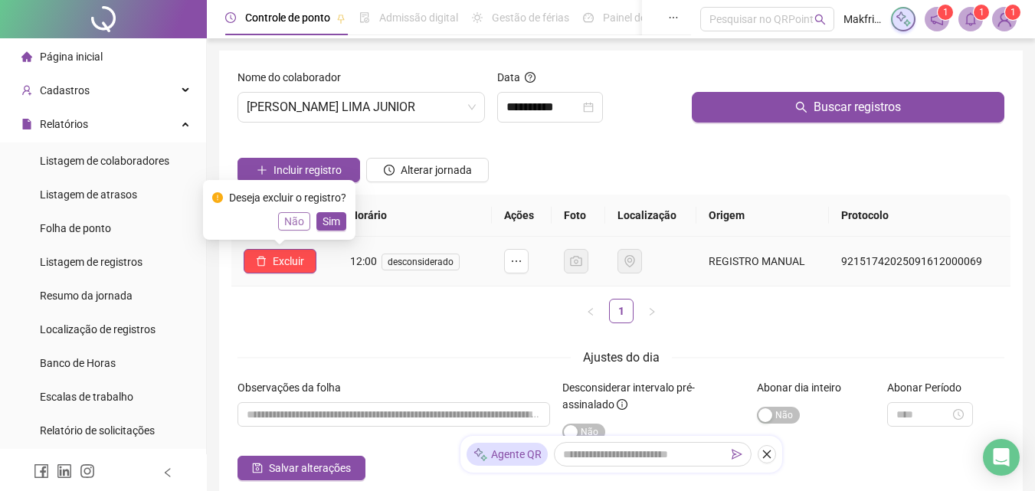
click at [298, 219] on span "Não" at bounding box center [294, 221] width 20 height 17
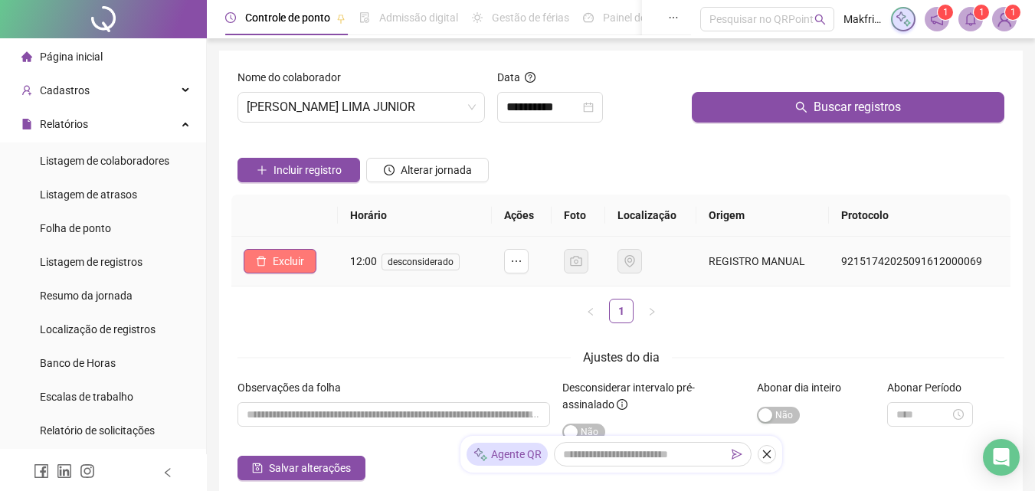
click at [293, 266] on span "Excluir" at bounding box center [288, 261] width 31 height 17
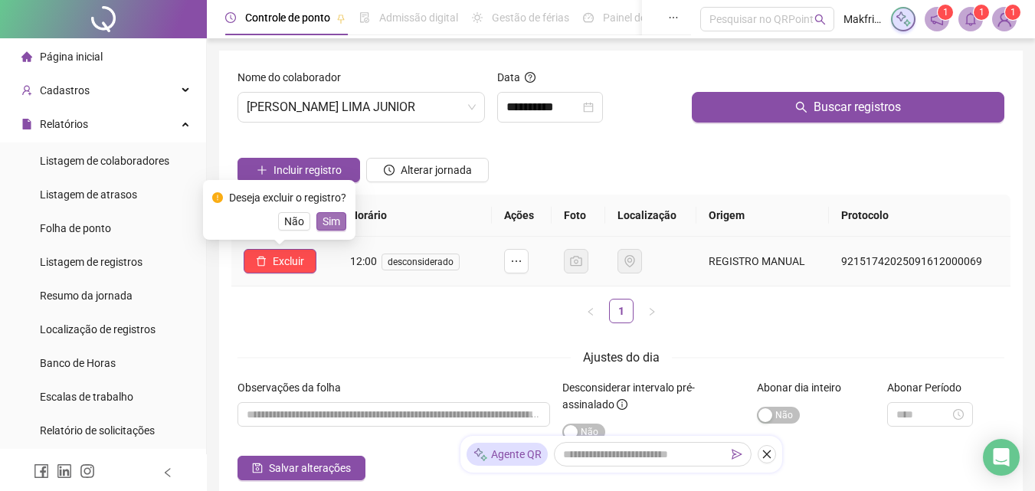
click at [336, 227] on span "Sim" at bounding box center [332, 221] width 18 height 17
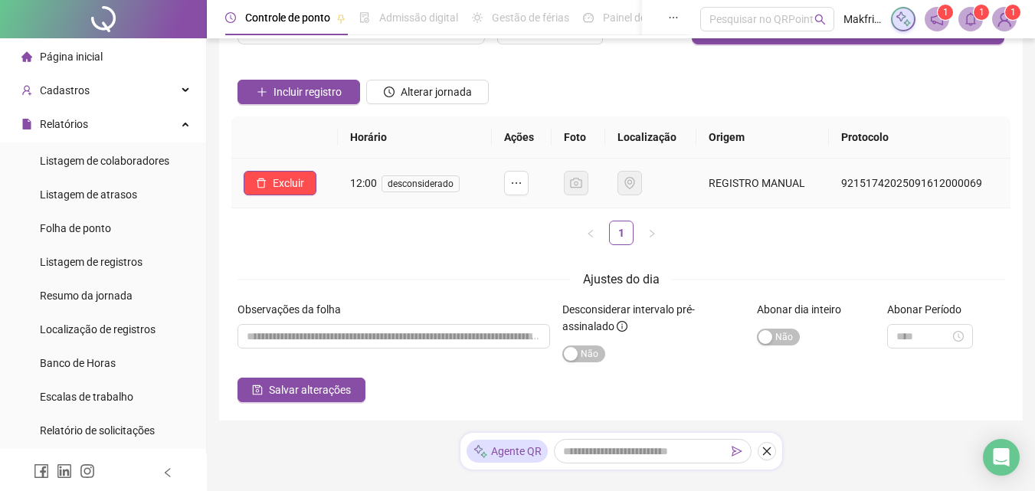
scroll to position [110, 0]
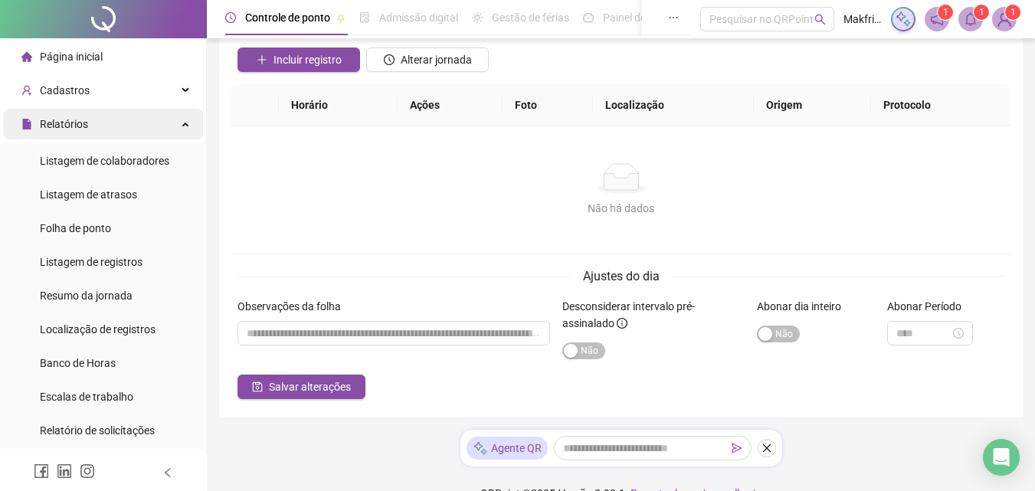
click at [69, 130] on span "Relatórios" at bounding box center [64, 124] width 48 height 12
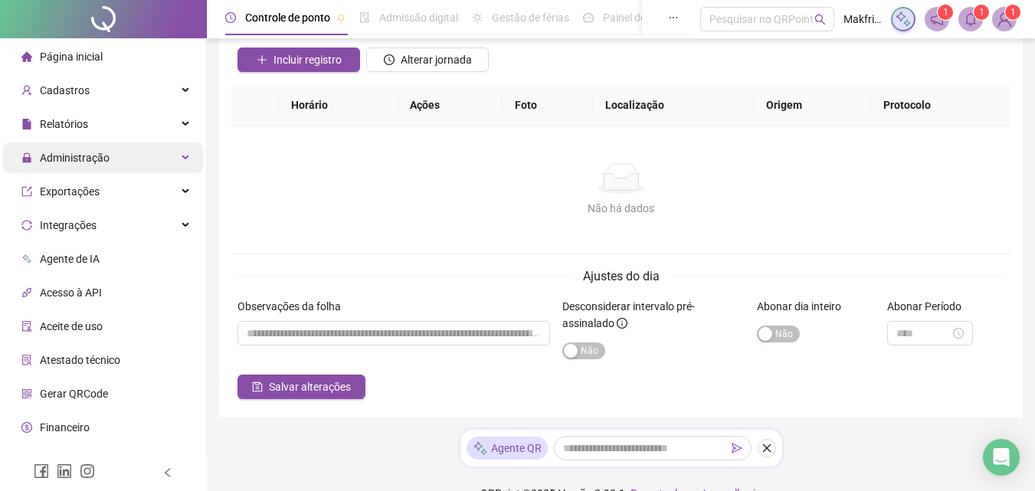
click at [90, 156] on span "Administração" at bounding box center [75, 158] width 70 height 12
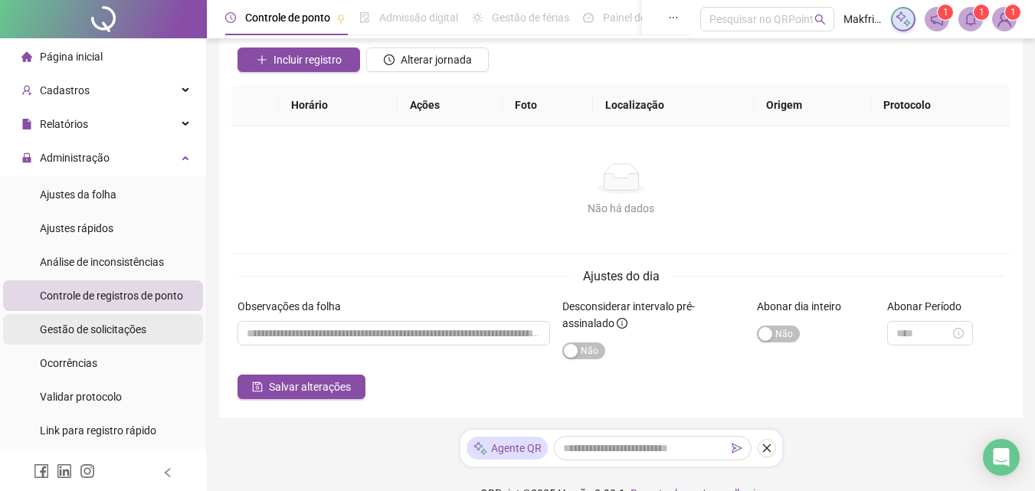
click at [98, 330] on span "Gestão de solicitações" at bounding box center [93, 329] width 107 height 12
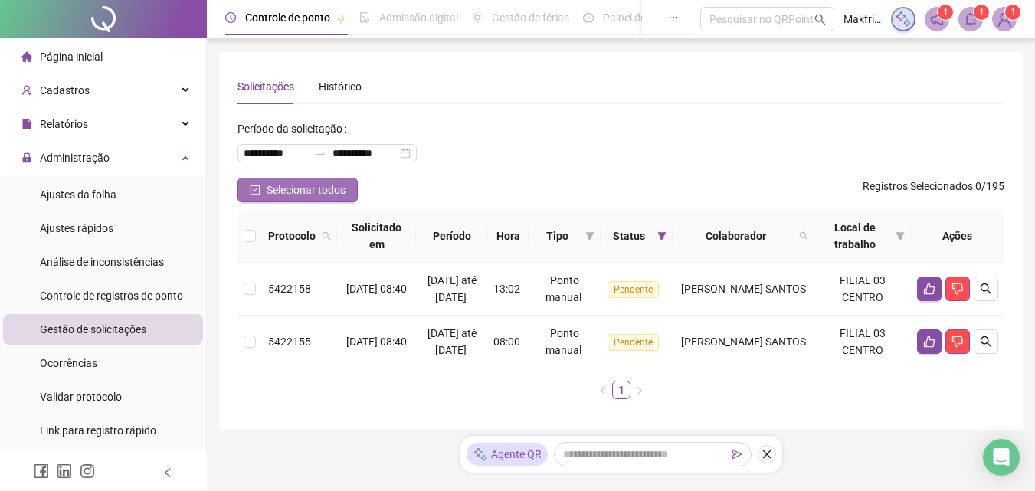
click at [333, 184] on span "Selecionar todos" at bounding box center [306, 190] width 79 height 17
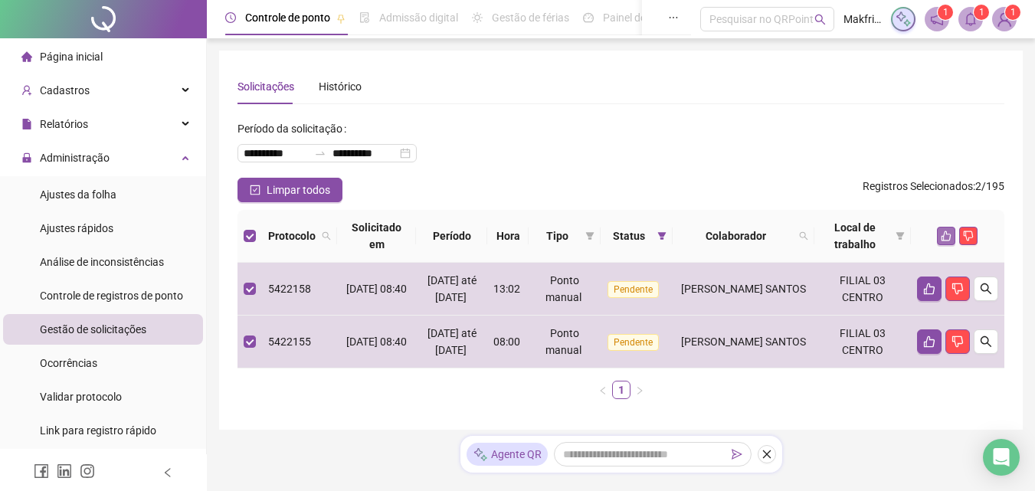
click at [945, 235] on icon "like" at bounding box center [947, 236] width 10 height 10
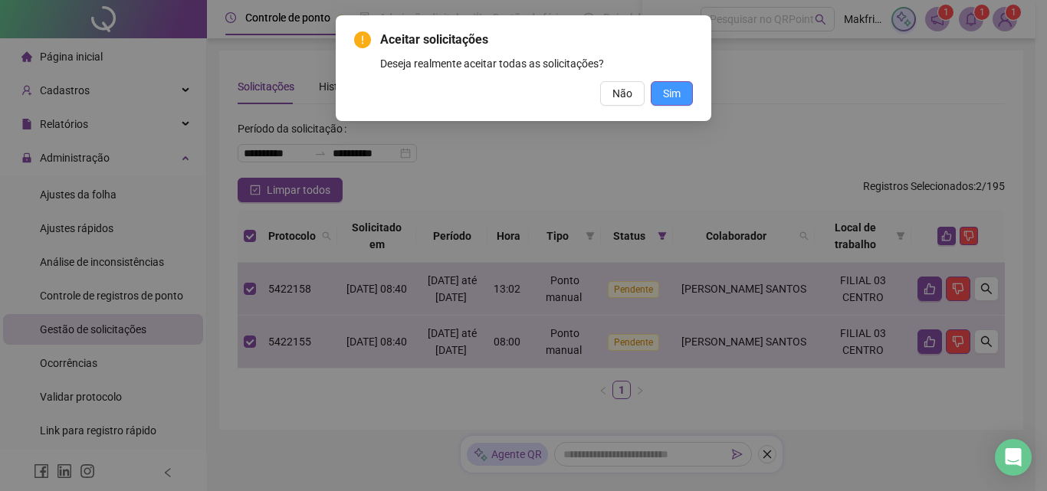
click at [662, 95] on button "Sim" at bounding box center [672, 93] width 42 height 25
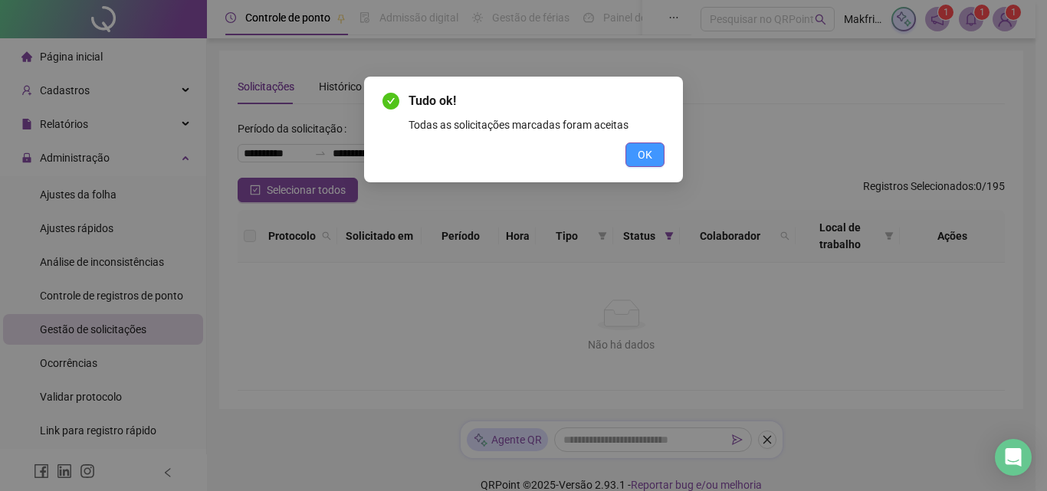
click at [651, 160] on span "OK" at bounding box center [644, 154] width 15 height 17
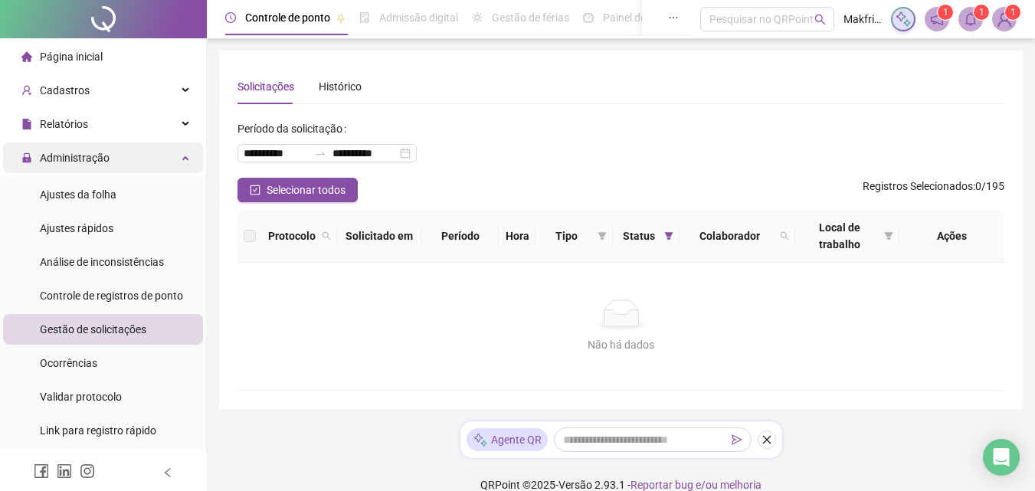
click at [68, 152] on span "Administração" at bounding box center [75, 158] width 70 height 12
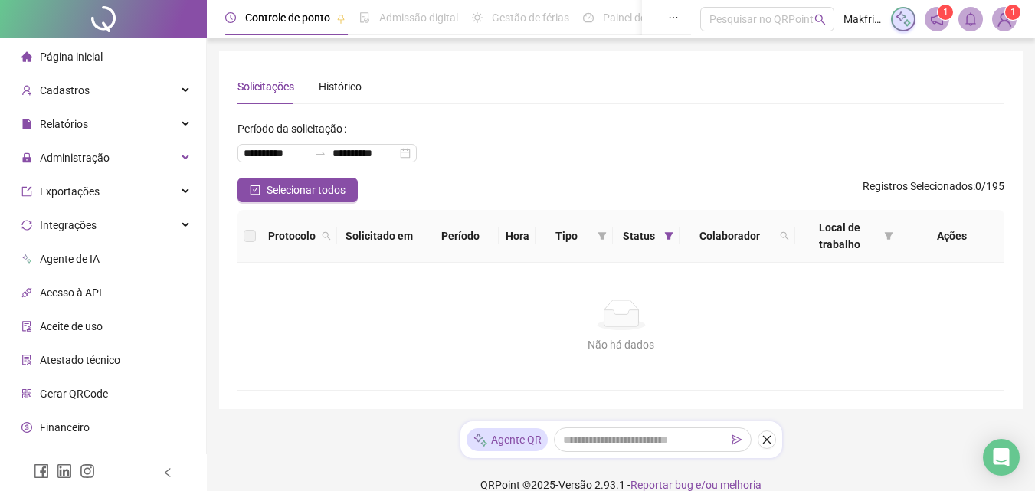
drag, startPoint x: 84, startPoint y: 2, endPoint x: 280, endPoint y: 388, distance: 432.8
click at [280, 388] on div "Não há dados Não há dados" at bounding box center [621, 326] width 767 height 127
click at [90, 51] on span "Página inicial" at bounding box center [71, 57] width 63 height 12
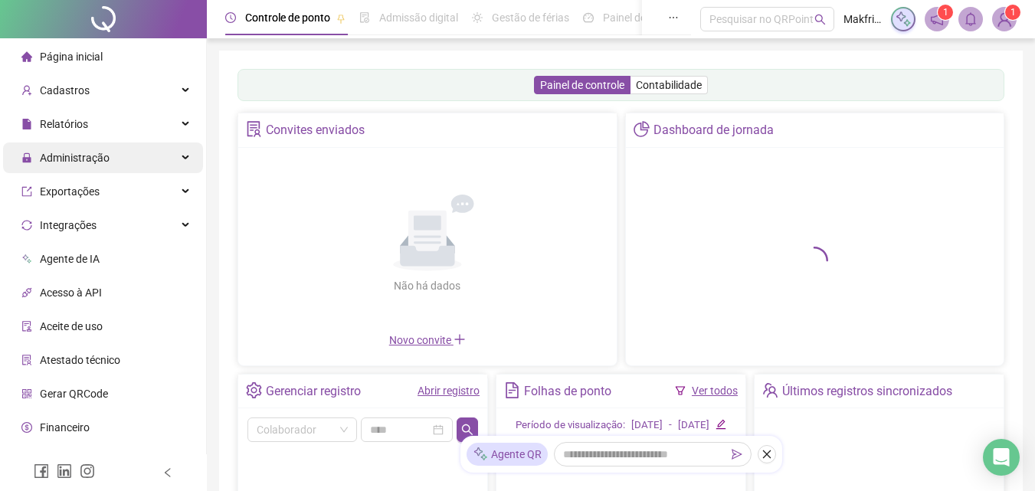
click at [97, 168] on span "Administração" at bounding box center [65, 158] width 88 height 31
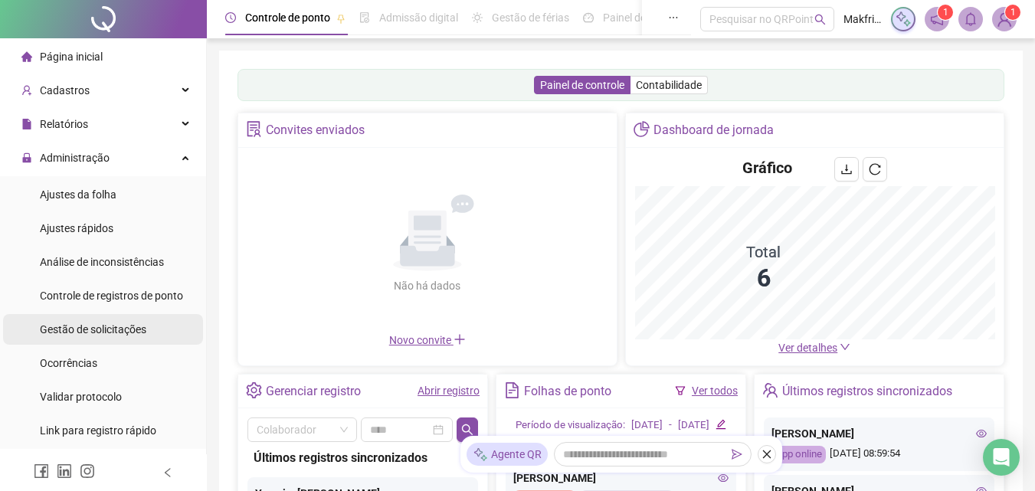
click at [92, 326] on span "Gestão de solicitações" at bounding box center [93, 329] width 107 height 12
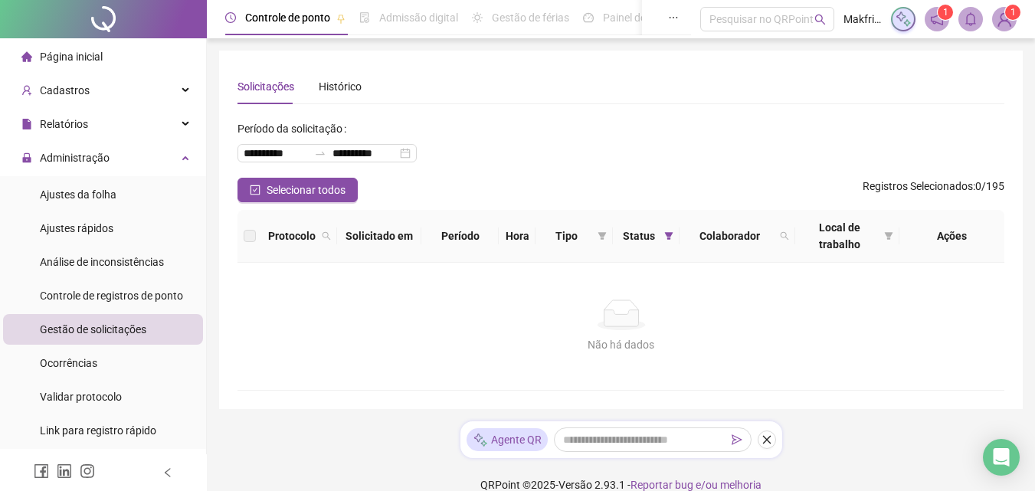
click at [84, 53] on span "Página inicial" at bounding box center [71, 57] width 63 height 12
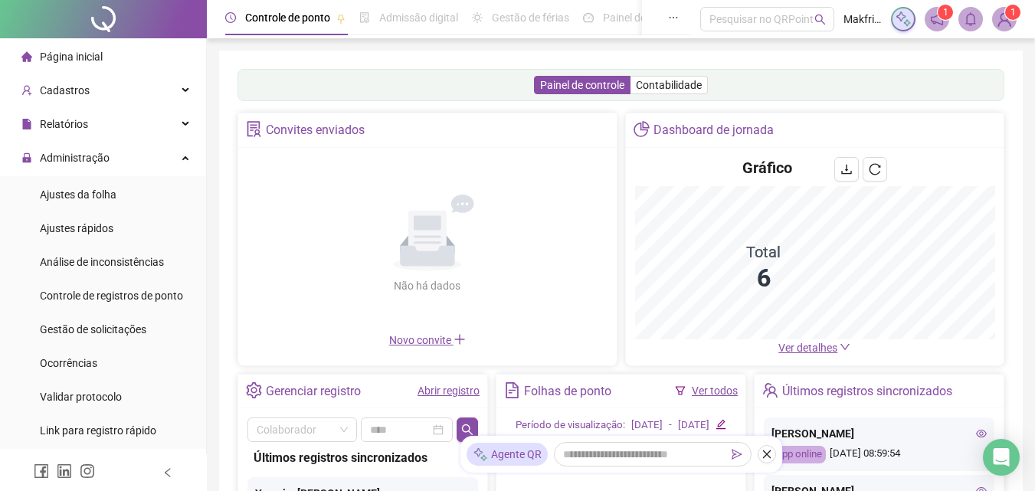
click at [452, 395] on link "Abrir registro" at bounding box center [449, 391] width 62 height 12
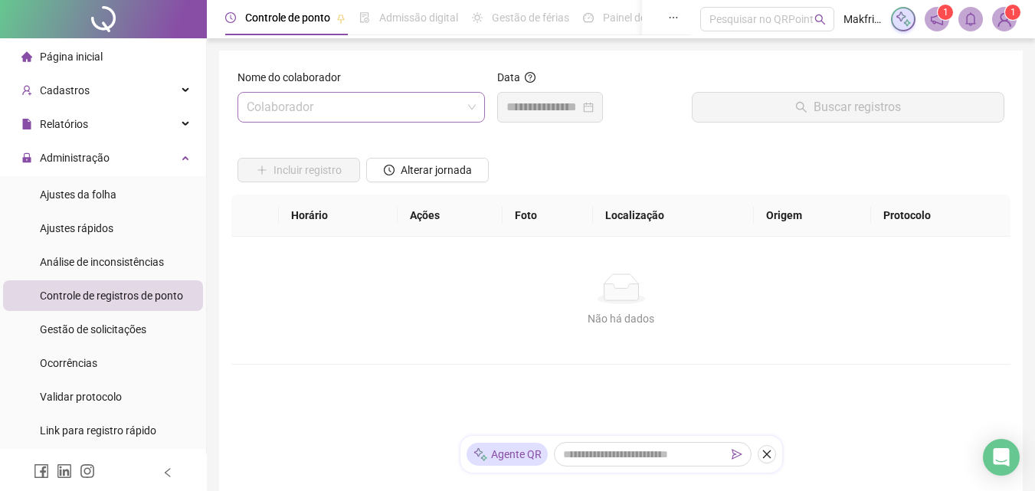
click at [369, 103] on input "search" at bounding box center [354, 107] width 215 height 29
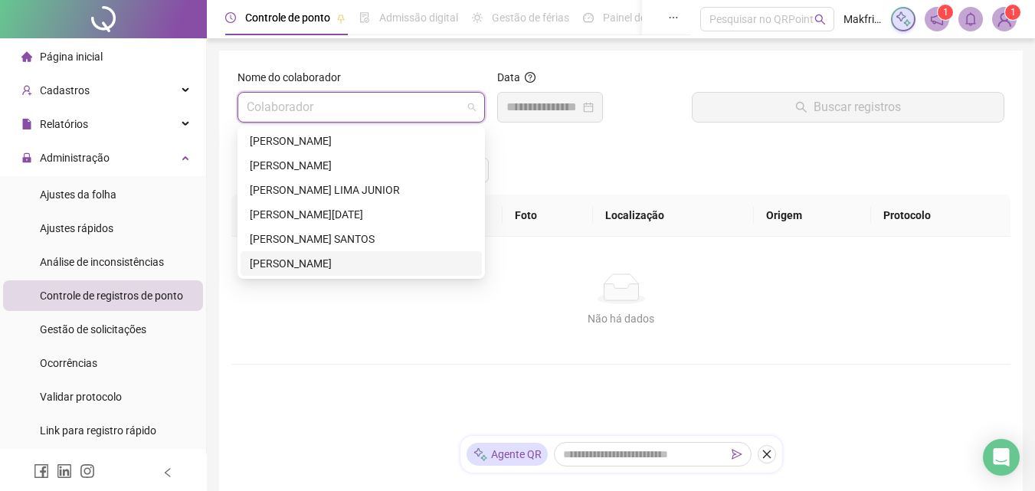
click at [298, 267] on div "[PERSON_NAME]" at bounding box center [361, 263] width 223 height 17
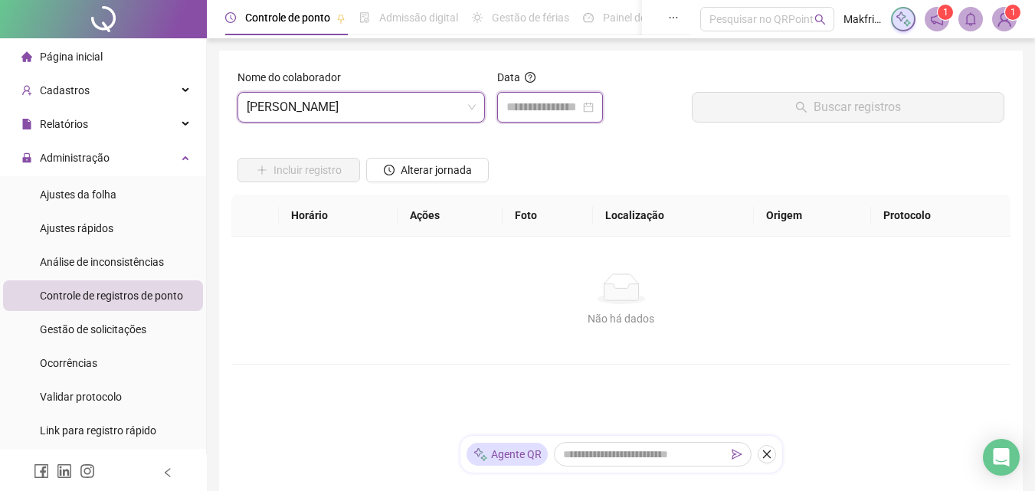
drag, startPoint x: 565, startPoint y: 107, endPoint x: 565, endPoint y: 118, distance: 10.8
click at [565, 109] on input at bounding box center [543, 107] width 74 height 18
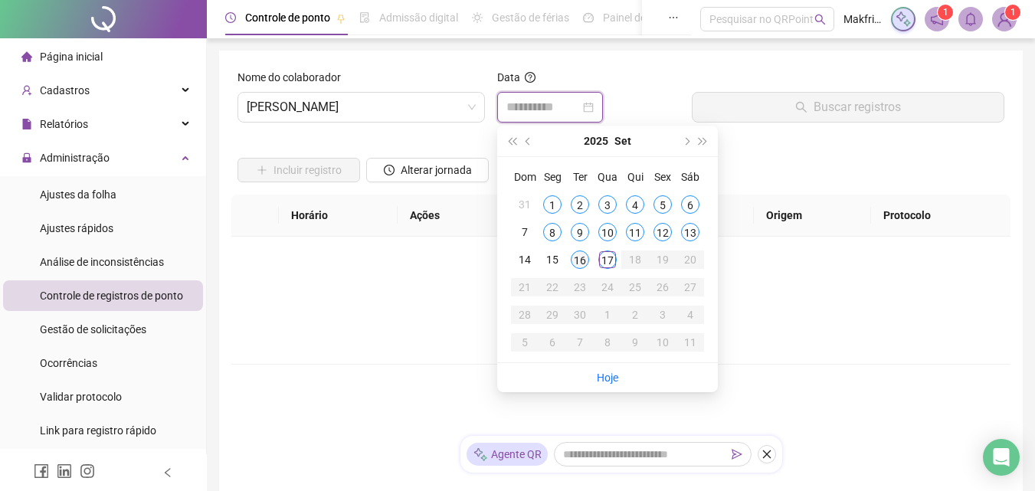
type input "**********"
click at [580, 257] on div "16" at bounding box center [580, 260] width 18 height 18
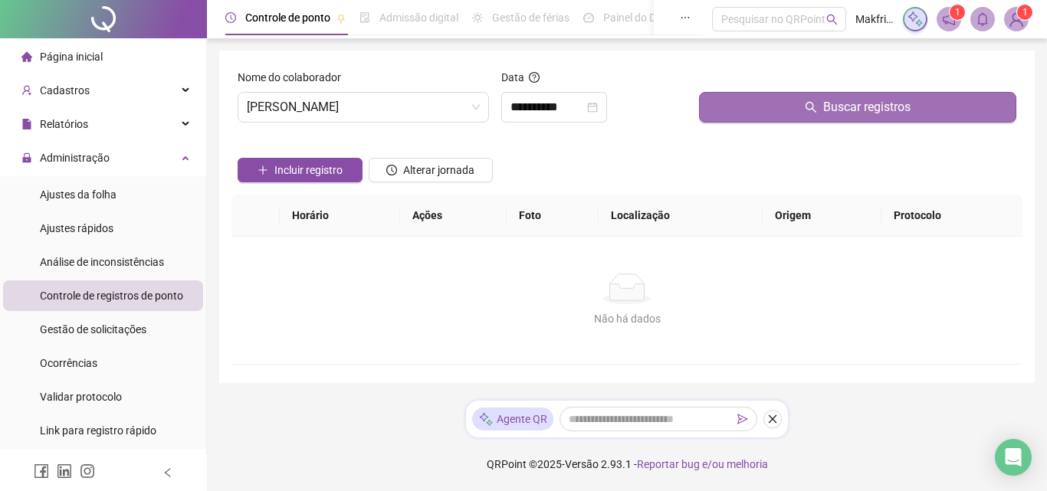
click at [896, 102] on span "Buscar registros" at bounding box center [866, 107] width 87 height 18
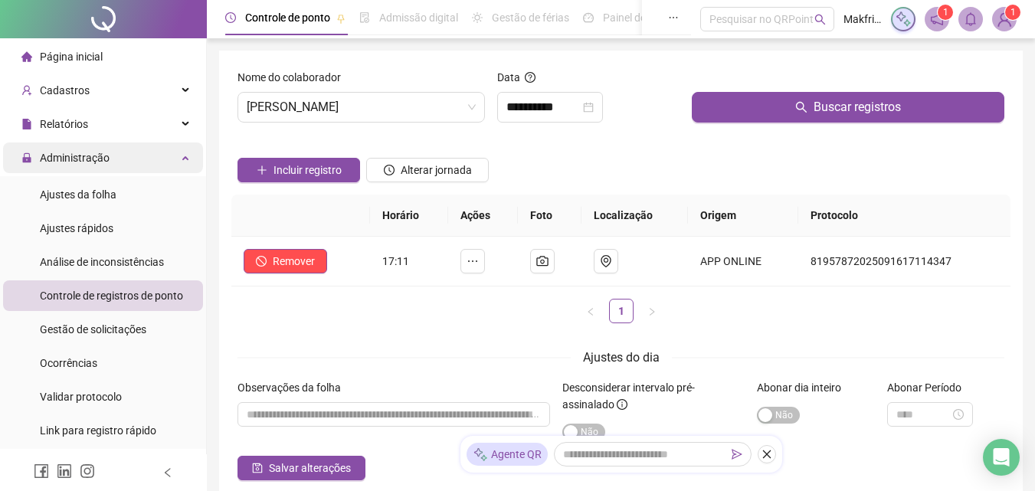
click at [75, 158] on span "Administração" at bounding box center [75, 158] width 70 height 12
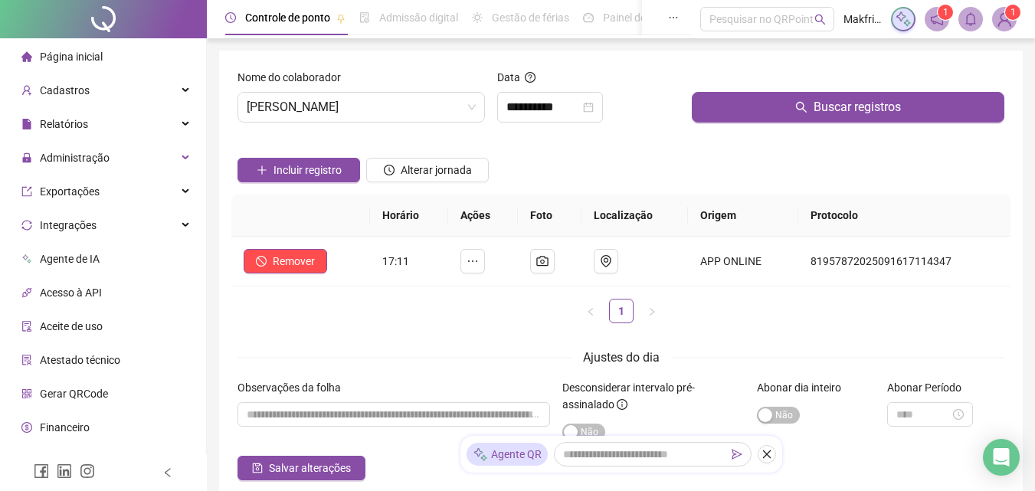
drag, startPoint x: 76, startPoint y: 150, endPoint x: 87, endPoint y: 173, distance: 25.4
click at [76, 152] on span "Administração" at bounding box center [75, 158] width 70 height 12
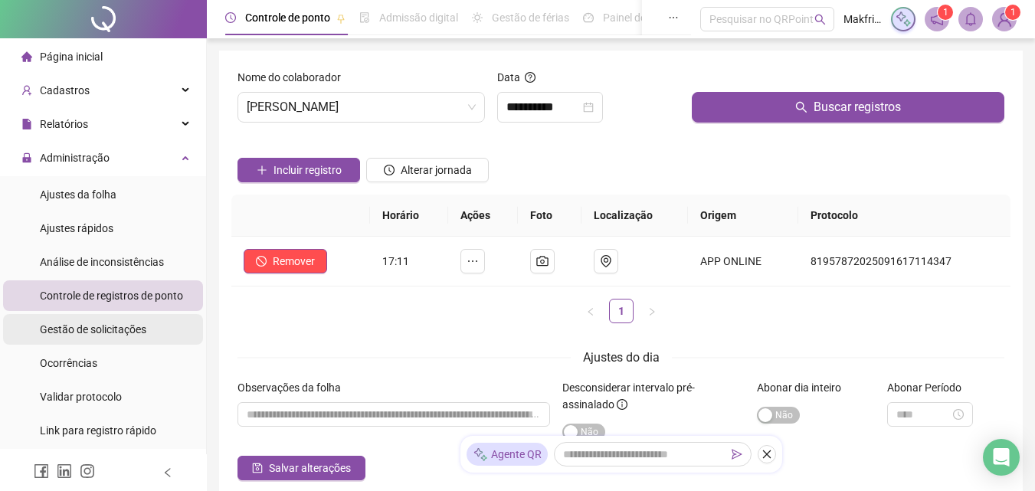
click at [94, 328] on span "Gestão de solicitações" at bounding box center [93, 329] width 107 height 12
